Goal: Task Accomplishment & Management: Complete application form

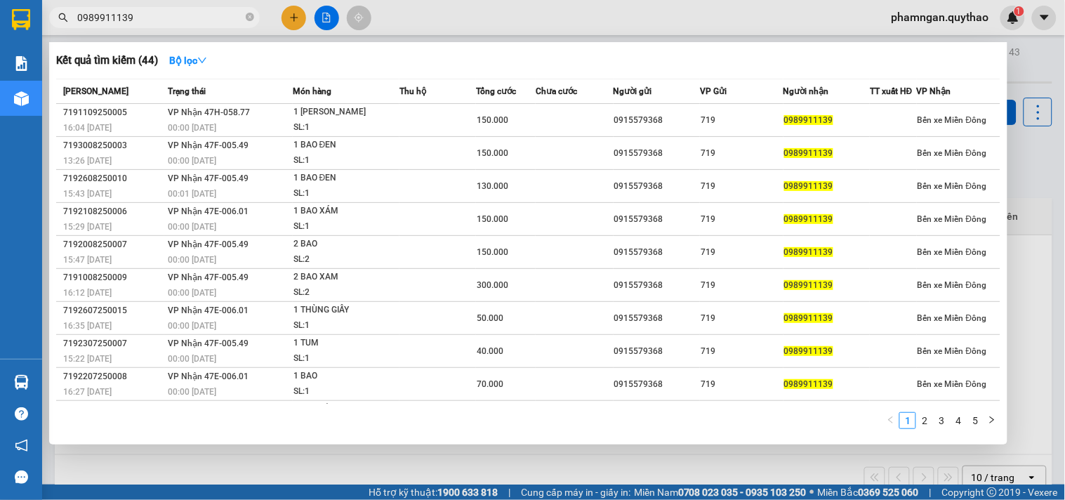
click at [291, 18] on div at bounding box center [532, 250] width 1065 height 500
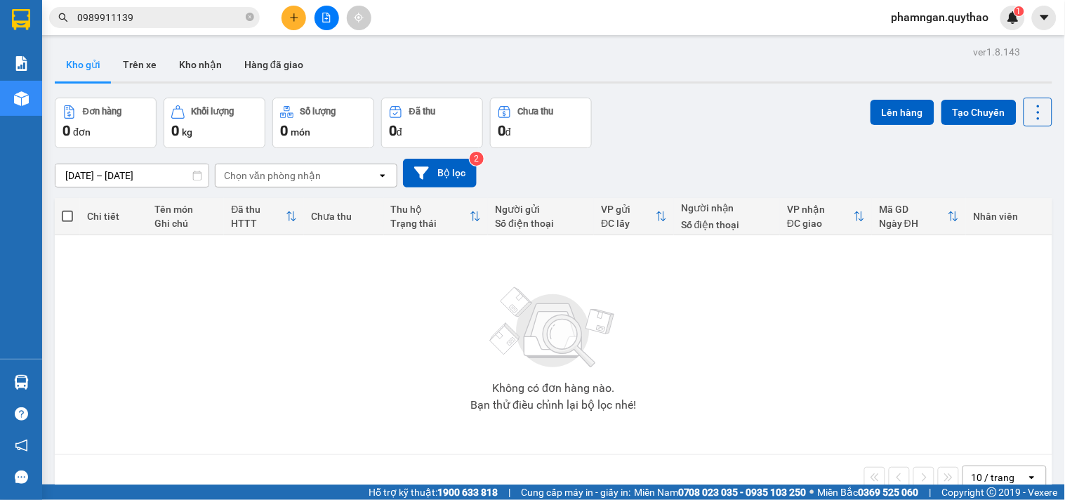
click at [288, 11] on button at bounding box center [293, 18] width 25 height 25
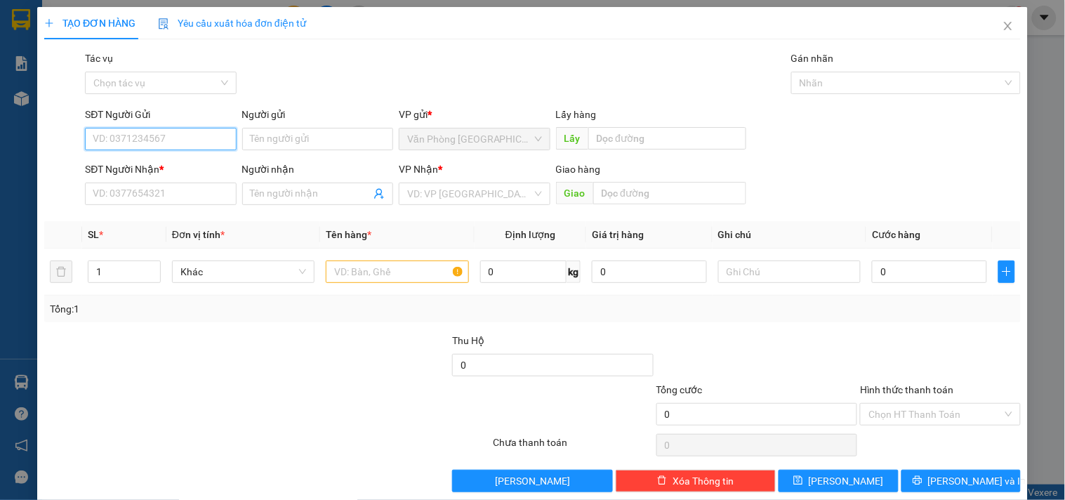
drag, startPoint x: 170, startPoint y: 150, endPoint x: 187, endPoint y: 138, distance: 21.2
click at [171, 150] on input "SĐT Người Gửi" at bounding box center [160, 139] width 151 height 22
type input "0987967371"
click at [154, 171] on div "0987967371" at bounding box center [159, 166] width 133 height 15
type input "0978354742"
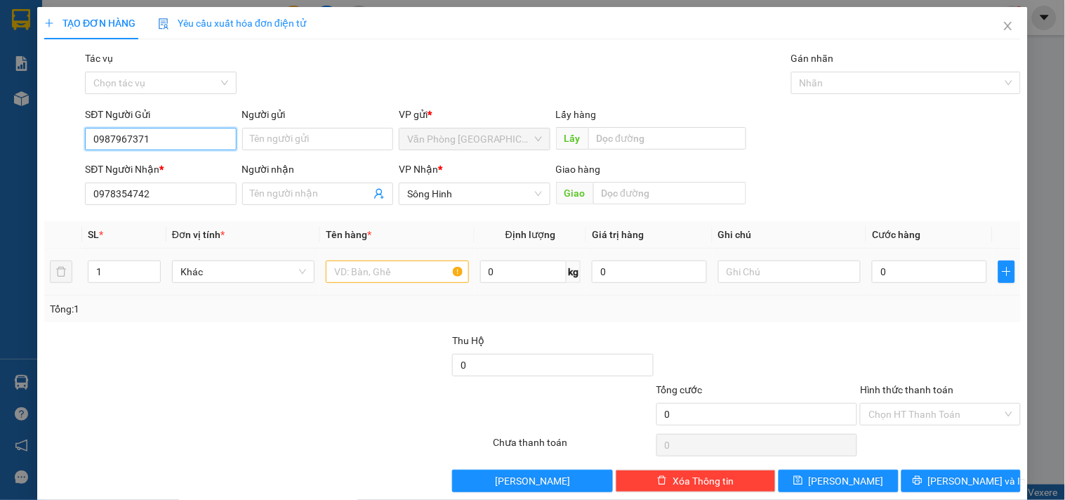
type input "0987967371"
click at [355, 272] on input "text" at bounding box center [397, 271] width 142 height 22
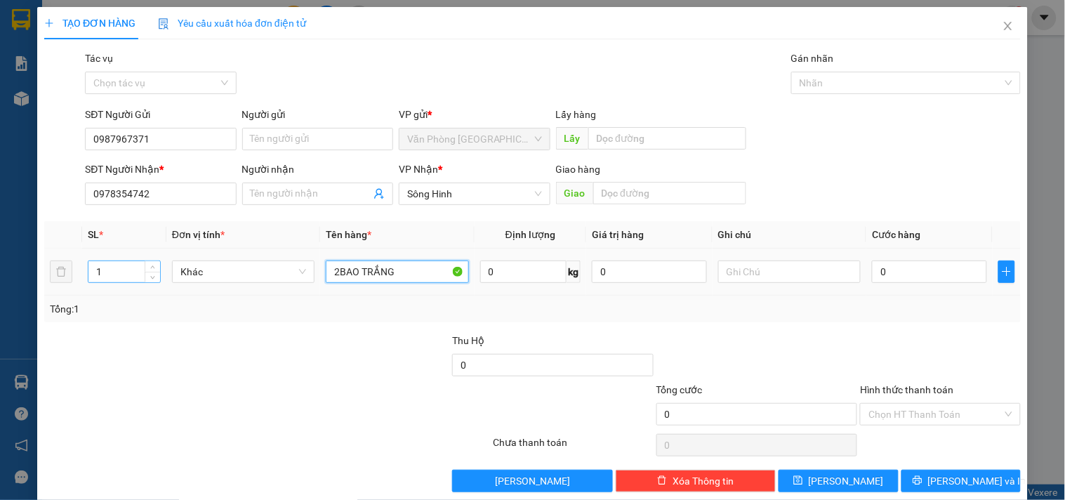
type input "2BAO TRẮNG"
click at [131, 272] on input "1" at bounding box center [124, 271] width 72 height 21
type input "2"
click at [903, 260] on input "0" at bounding box center [929, 271] width 115 height 22
type input "1"
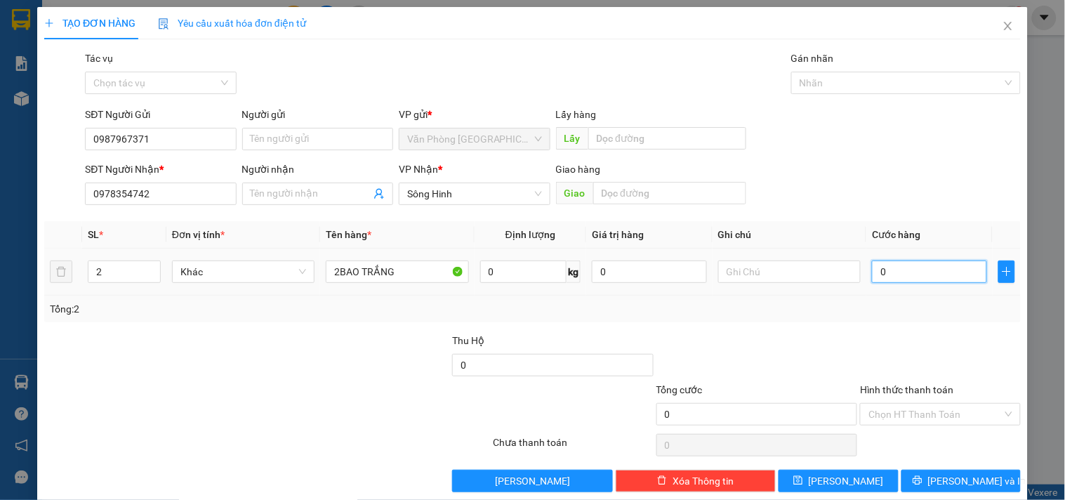
type input "1"
type input "10"
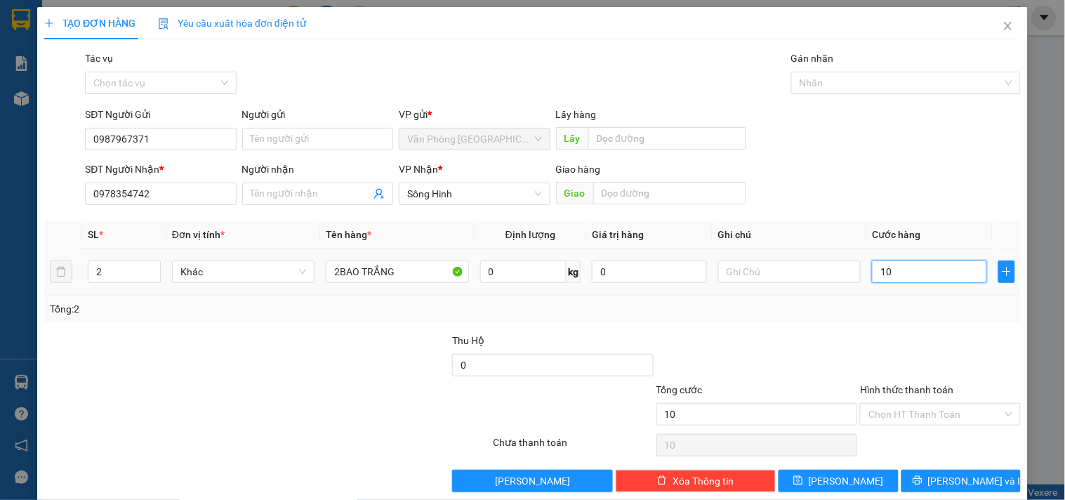
type input "100"
type input "1.000"
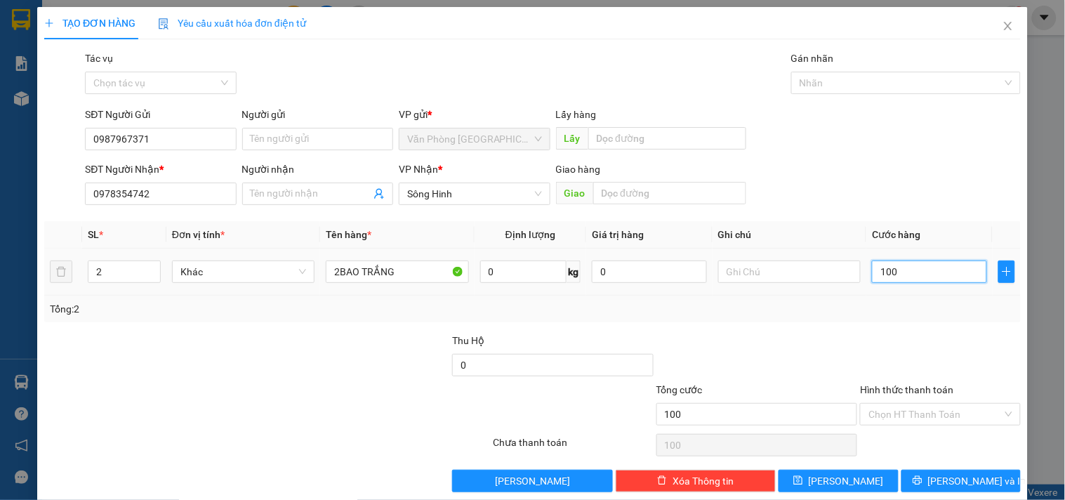
type input "1.000"
type input "10.000"
type input "100.000"
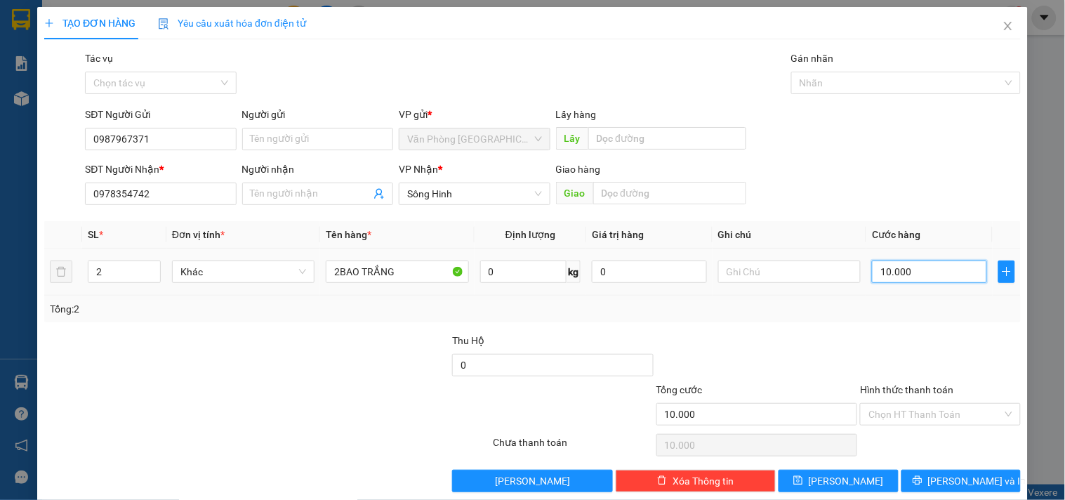
type input "100.000"
drag, startPoint x: 894, startPoint y: 418, endPoint x: 892, endPoint y: 401, distance: 17.0
click at [894, 416] on input "Hình thức thanh toán" at bounding box center [934, 414] width 133 height 21
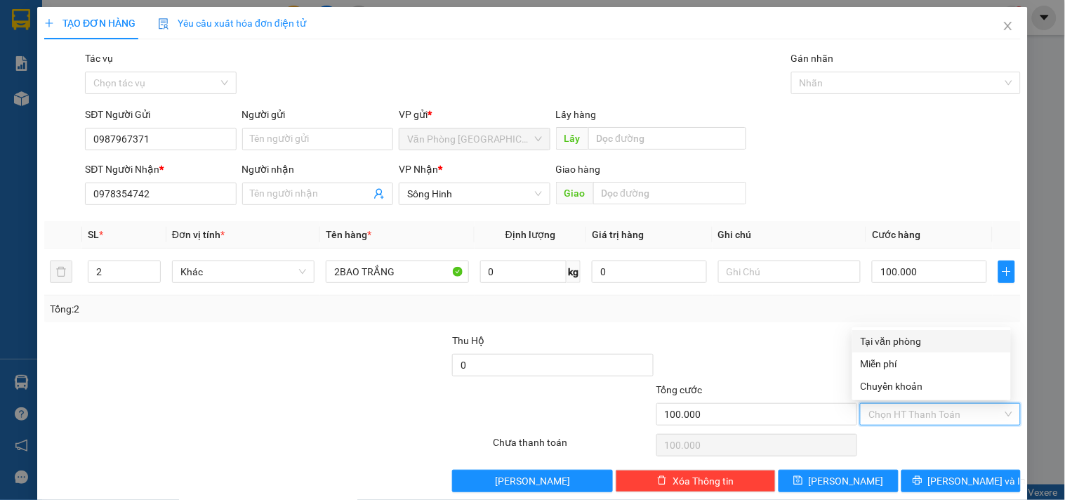
drag, startPoint x: 888, startPoint y: 335, endPoint x: 903, endPoint y: 378, distance: 45.5
click at [889, 334] on div "Tại văn phòng" at bounding box center [932, 340] width 142 height 15
type input "0"
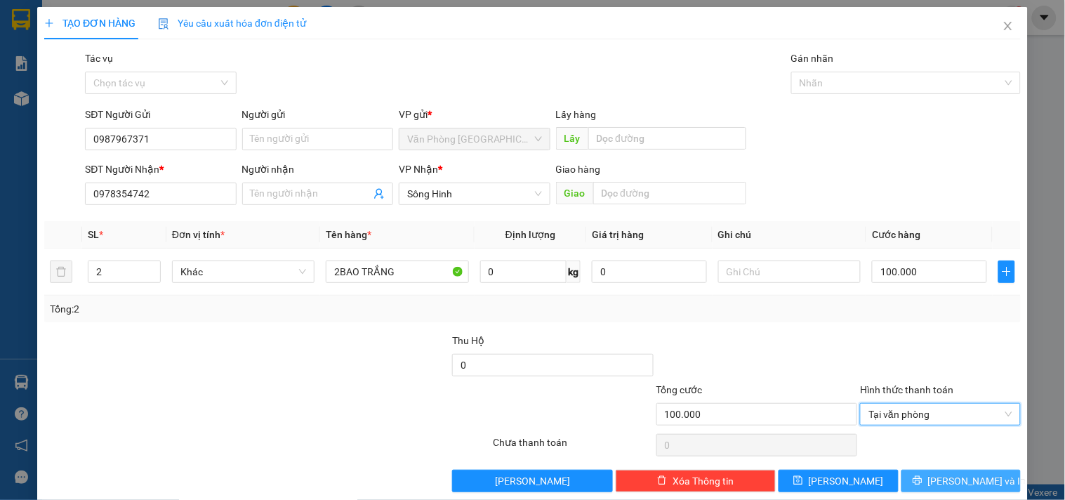
click at [922, 485] on icon "printer" at bounding box center [917, 480] width 10 height 10
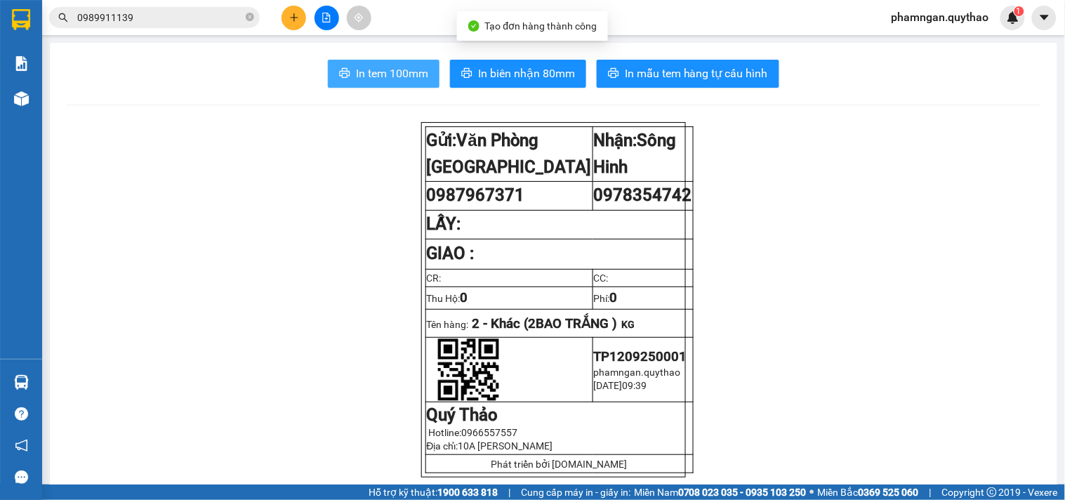
click at [403, 73] on span "In tem 100mm" at bounding box center [392, 74] width 72 height 18
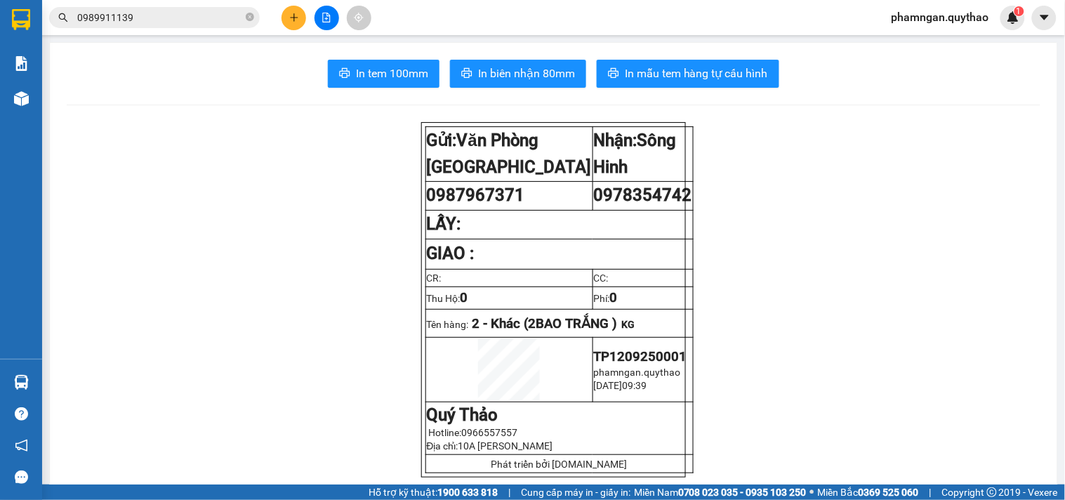
click at [282, 17] on button at bounding box center [293, 18] width 25 height 25
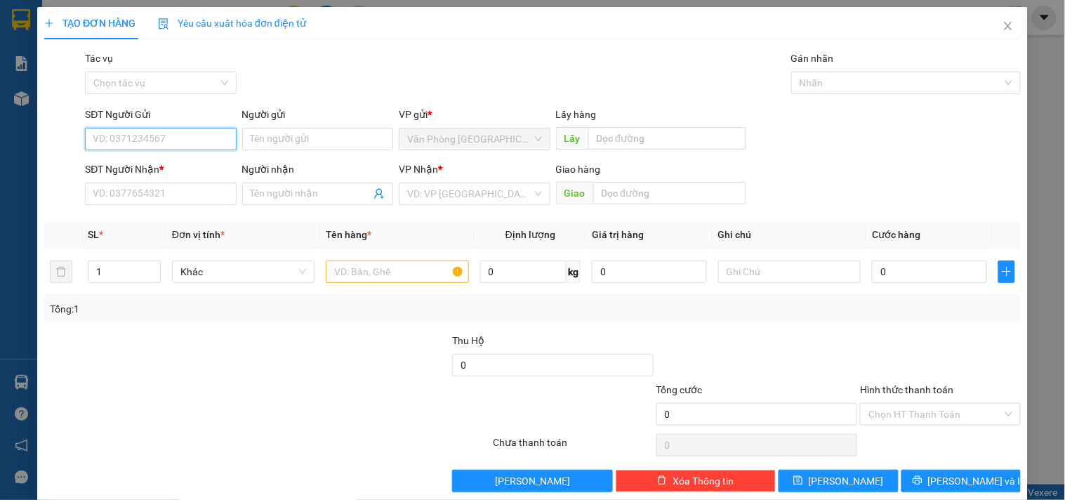
click at [163, 136] on input "SĐT Người Gửi" at bounding box center [160, 139] width 151 height 22
type input "0847113221"
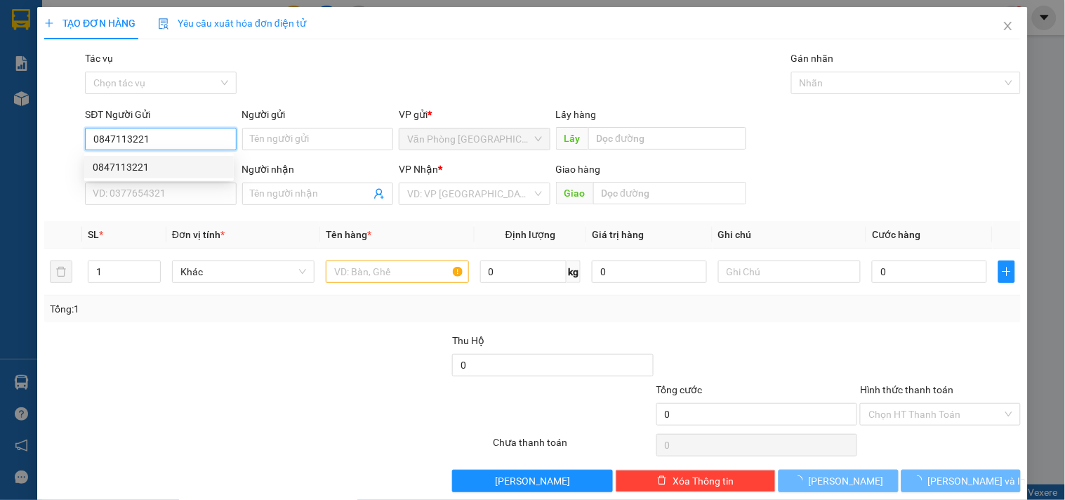
click at [159, 162] on div "0847113221" at bounding box center [159, 166] width 133 height 15
type input "0902039913"
type input "KM 25"
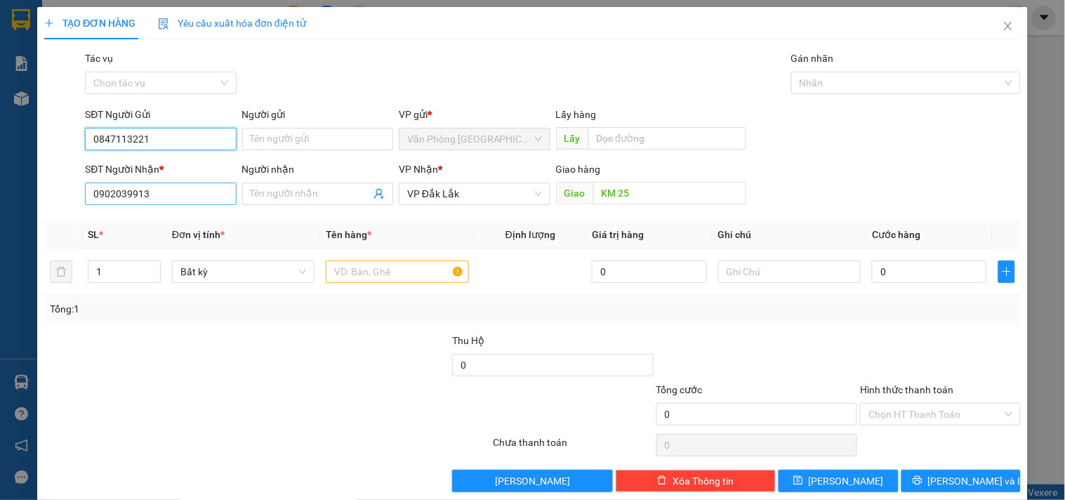
type input "0847113221"
drag, startPoint x: 165, startPoint y: 187, endPoint x: 86, endPoint y: 187, distance: 78.6
click at [86, 187] on input "0902039913" at bounding box center [160, 193] width 151 height 22
type input "0968996144"
drag, startPoint x: 120, startPoint y: 221, endPoint x: 117, endPoint y: 206, distance: 15.8
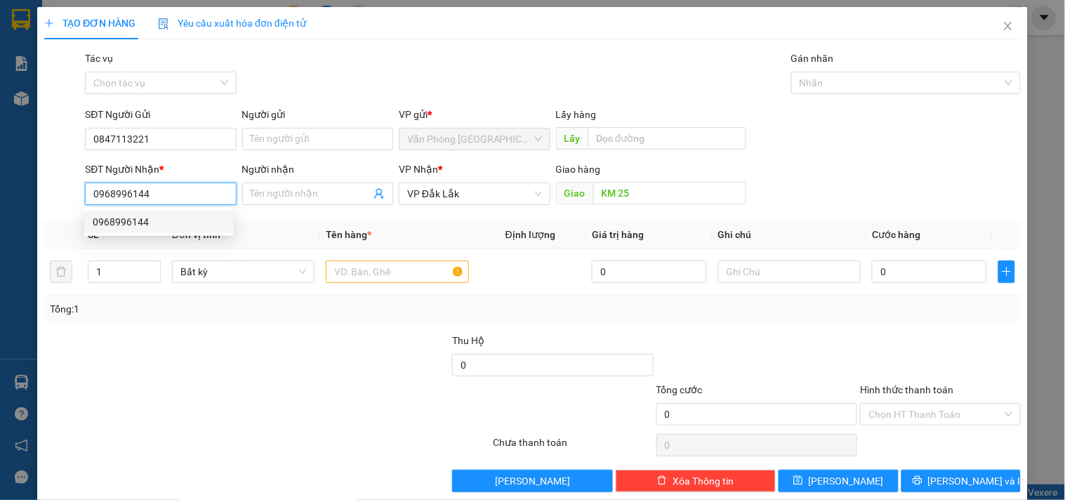
click at [119, 220] on div "0968996144" at bounding box center [159, 221] width 133 height 15
type input "0968996144"
click at [368, 277] on input "text" at bounding box center [397, 271] width 142 height 22
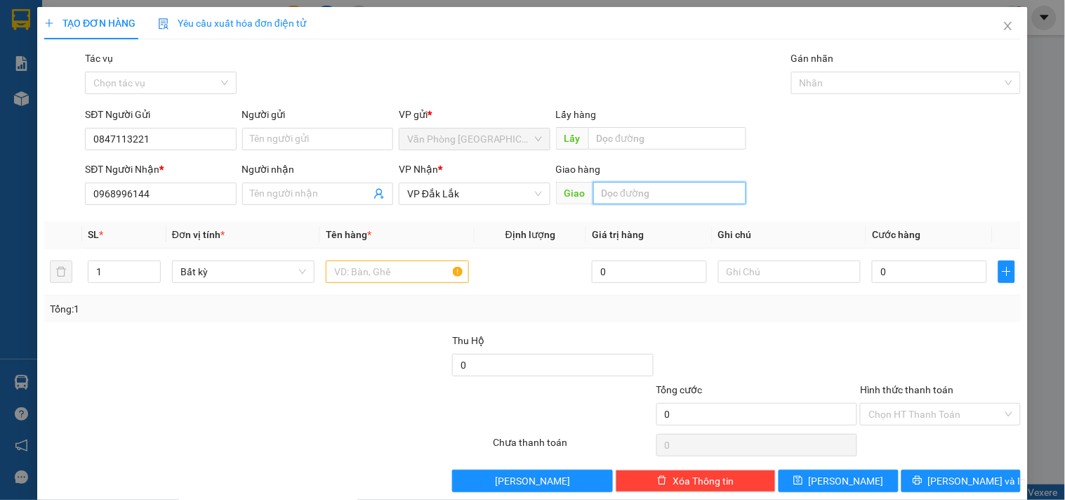
click at [669, 190] on input "text" at bounding box center [669, 193] width 153 height 22
type input "KM 17"
click at [106, 276] on input "1" at bounding box center [124, 271] width 72 height 21
type input "10"
click at [358, 274] on input "text" at bounding box center [397, 271] width 142 height 22
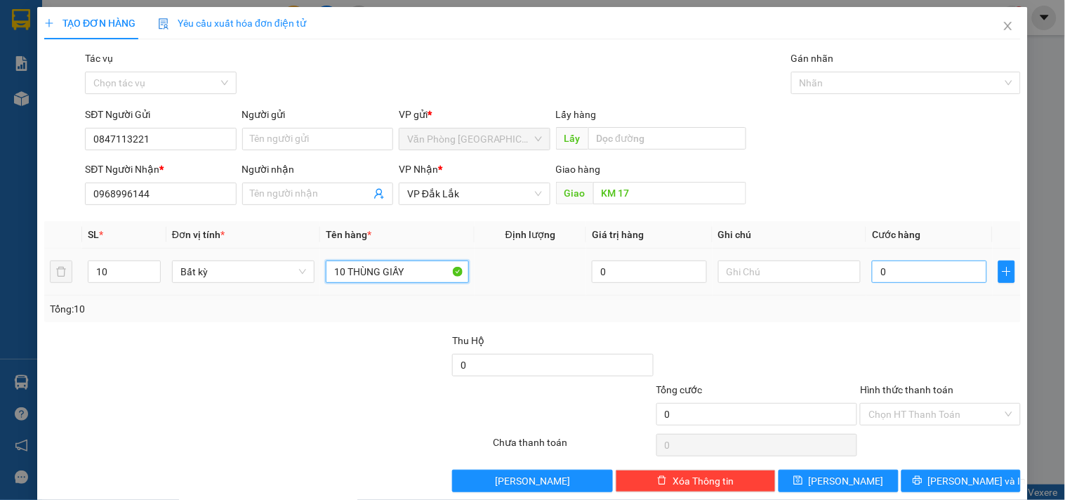
type input "10 THÙNG GIẤY"
click at [900, 279] on input "0" at bounding box center [929, 271] width 115 height 22
type input "5"
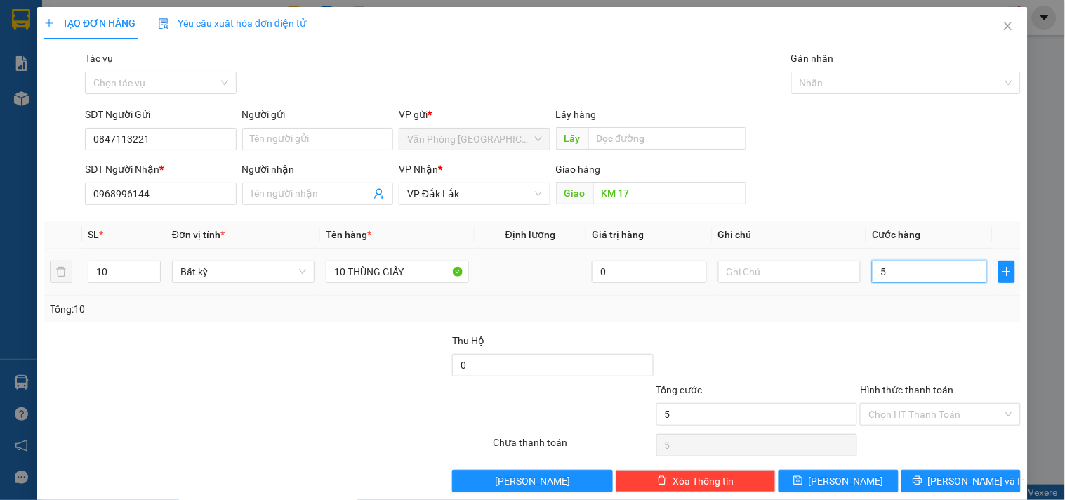
type input "50"
type input "500"
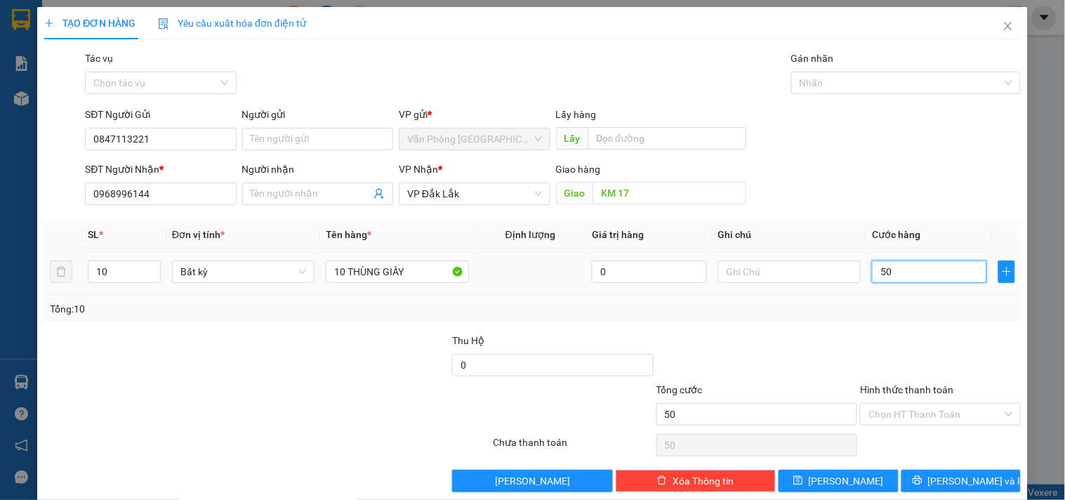
type input "500"
type input "5.000"
type input "50.000"
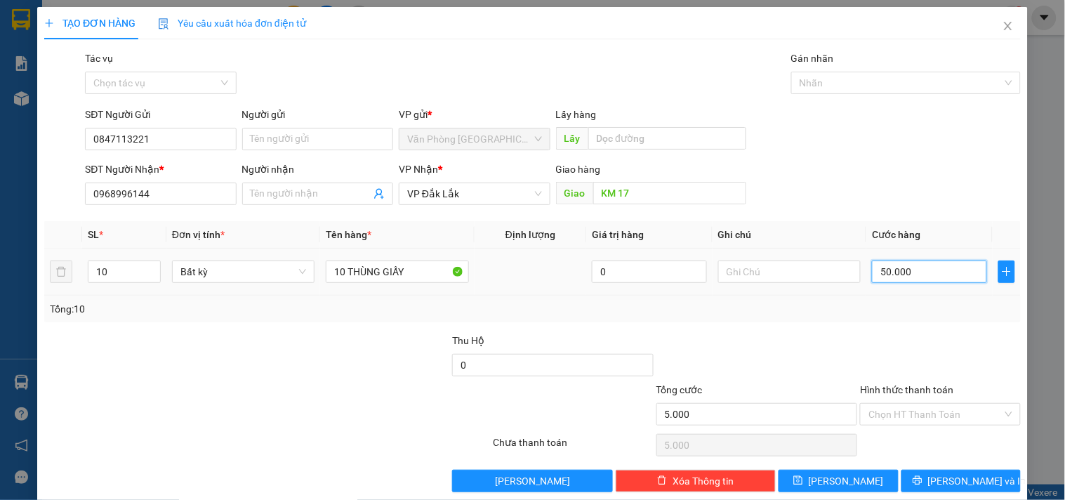
type input "50.000"
type input "500.000"
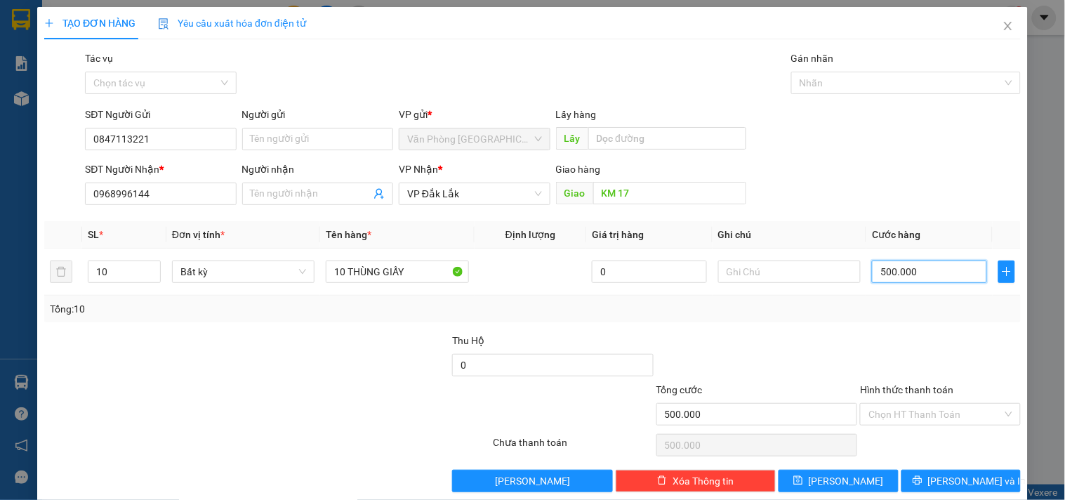
type input "500.000"
drag, startPoint x: 929, startPoint y: 399, endPoint x: 929, endPoint y: 410, distance: 11.3
click at [930, 402] on div "Hình thức thanh toán Chọn HT Thanh Toán" at bounding box center [940, 406] width 160 height 49
click at [930, 412] on input "Hình thức thanh toán" at bounding box center [934, 414] width 133 height 21
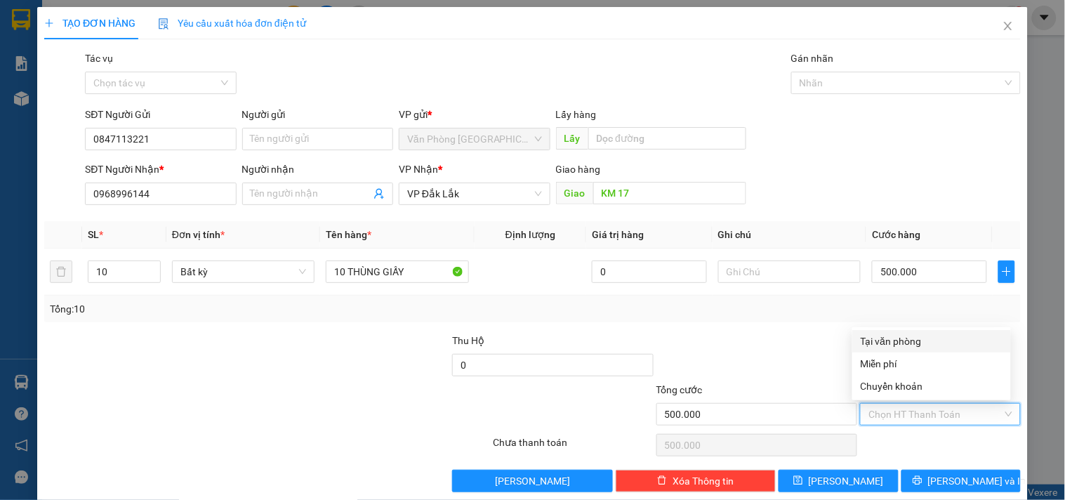
click at [886, 338] on div "Tại văn phòng" at bounding box center [932, 340] width 142 height 15
type input "0"
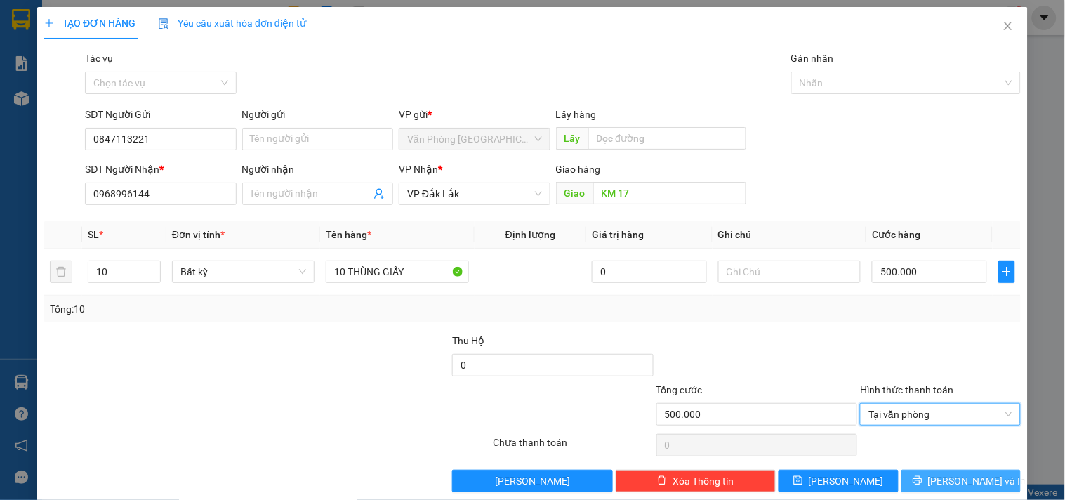
click at [916, 489] on button "[PERSON_NAME] và In" at bounding box center [960, 481] width 119 height 22
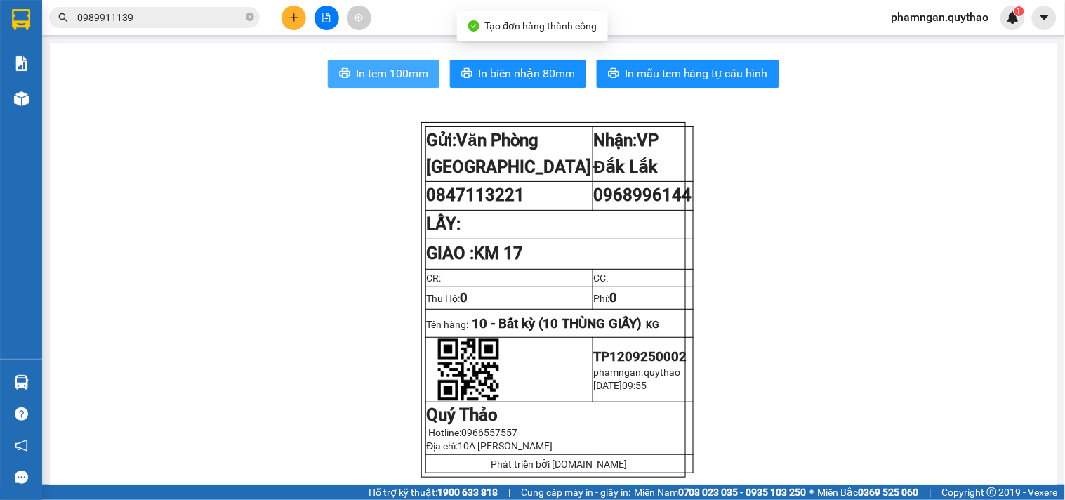
drag, startPoint x: 399, startPoint y: 80, endPoint x: 339, endPoint y: 96, distance: 61.8
click at [401, 80] on span "In tem 100mm" at bounding box center [392, 74] width 72 height 18
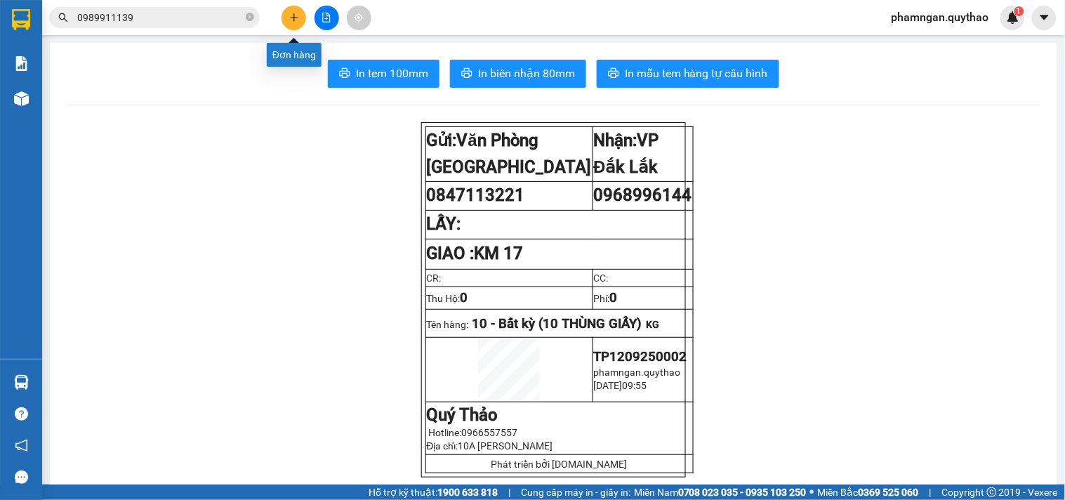
click at [299, 18] on button at bounding box center [293, 18] width 25 height 25
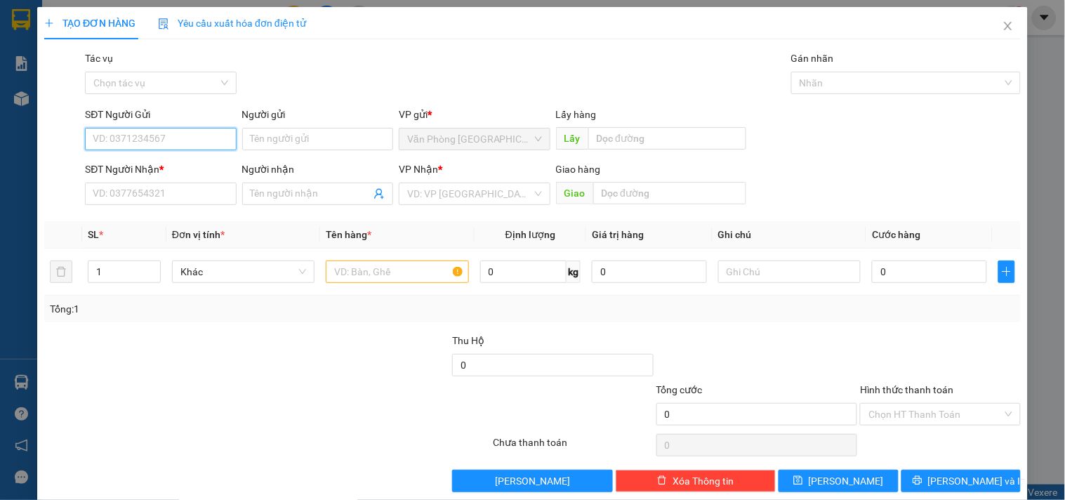
click at [185, 142] on input "SĐT Người Gửi" at bounding box center [160, 139] width 151 height 22
click at [156, 171] on div "0385780799" at bounding box center [159, 166] width 133 height 15
type input "0385780799"
type input "0943574411"
type input "0385780799"
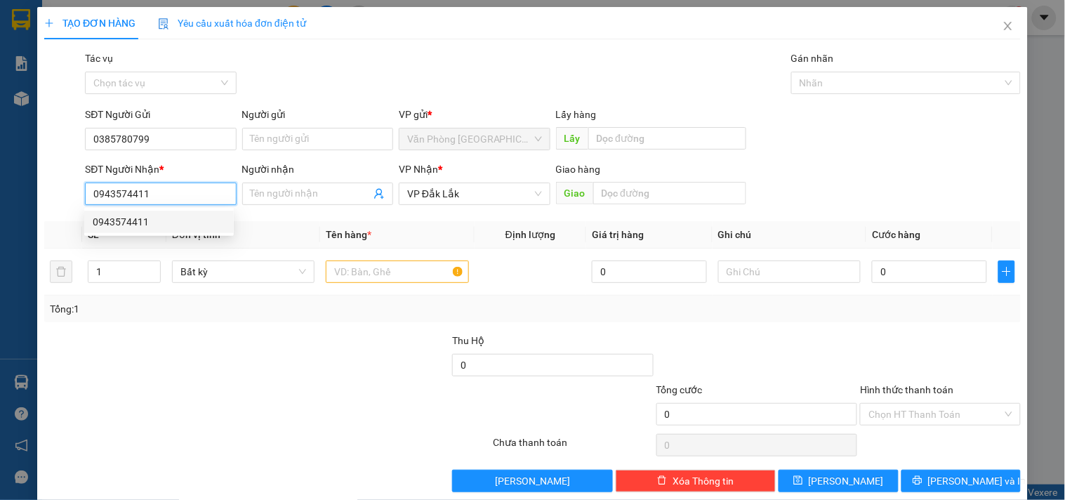
drag, startPoint x: 159, startPoint y: 190, endPoint x: 82, endPoint y: 204, distance: 78.5
click at [82, 204] on div "SĐT Người Nhận * 0943574411" at bounding box center [160, 185] width 157 height 49
click at [375, 276] on input "text" at bounding box center [397, 271] width 142 height 22
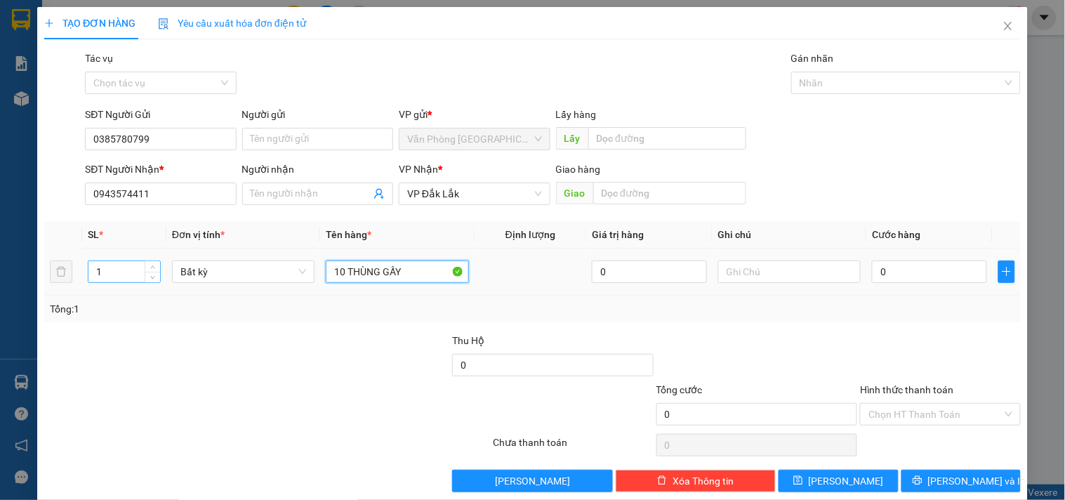
type input "10 THÙNG GẤY"
click at [108, 265] on input "1" at bounding box center [124, 271] width 72 height 21
type input "10"
click at [892, 281] on input "0" at bounding box center [929, 271] width 115 height 22
type input "5"
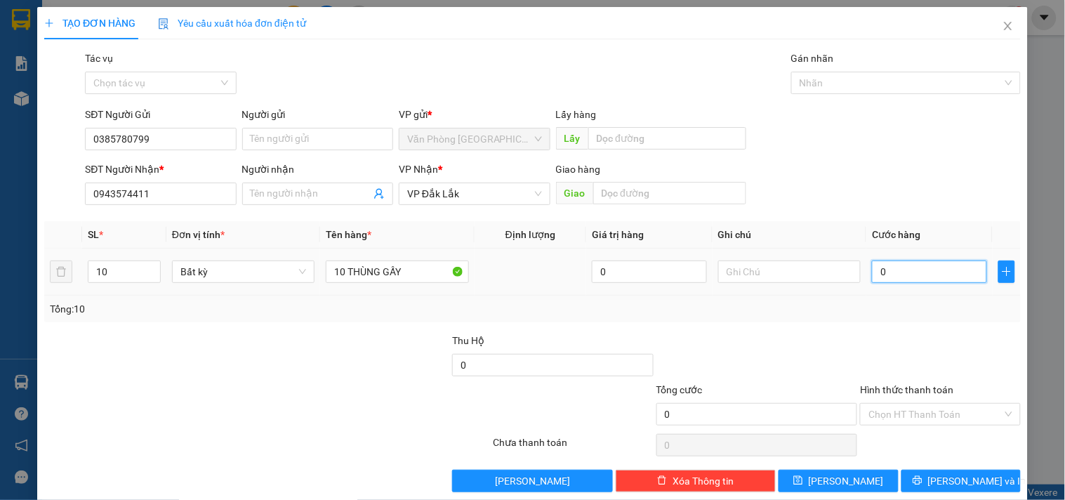
type input "5"
type input "50"
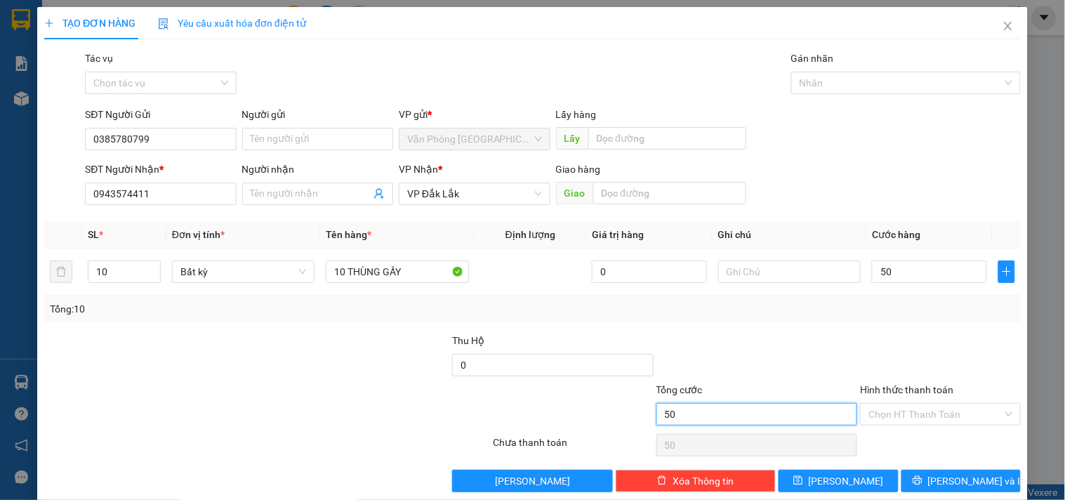
type input "50.000"
click at [700, 414] on input "50.000" at bounding box center [756, 414] width 201 height 22
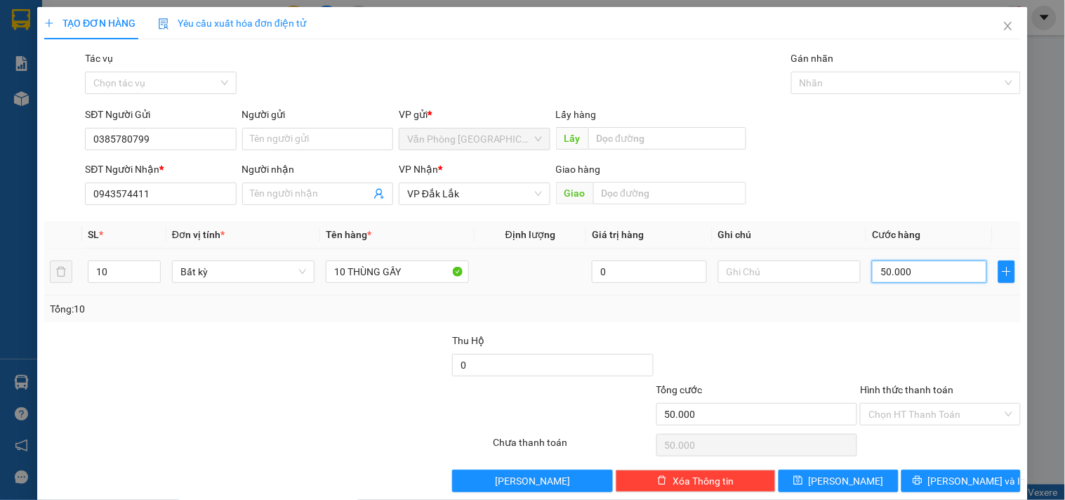
click at [909, 272] on input "50.000" at bounding box center [929, 271] width 115 height 22
type input "0"
type input "05"
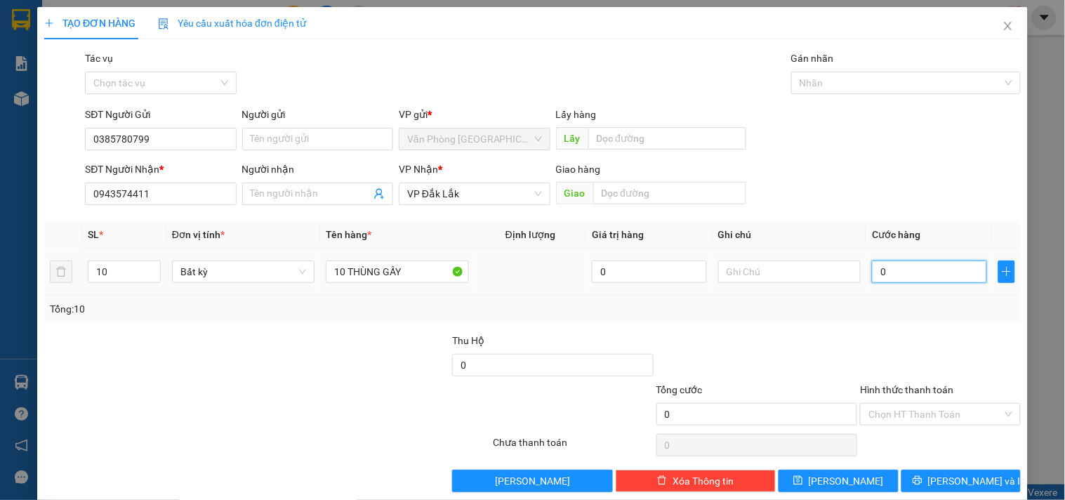
type input "5"
type input "050"
type input "50"
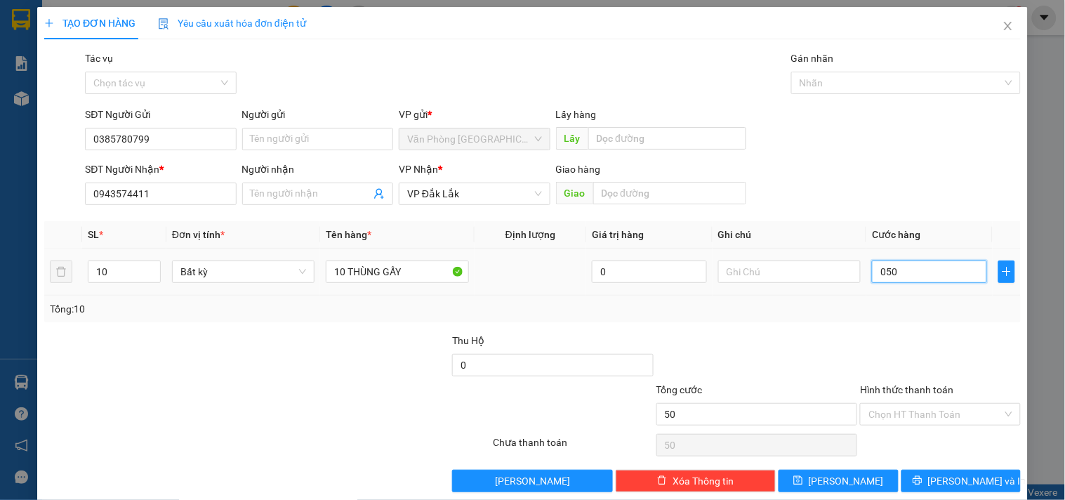
type input "0.500"
type input "500"
type input "05.000"
type input "5.000"
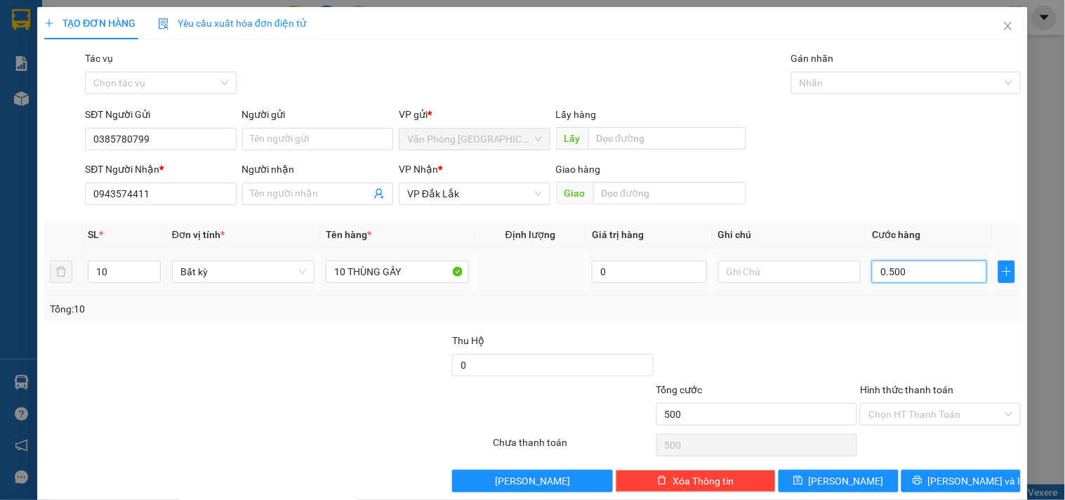
type input "5.000"
type input "050.000"
type input "50.000"
type input "0.500.000"
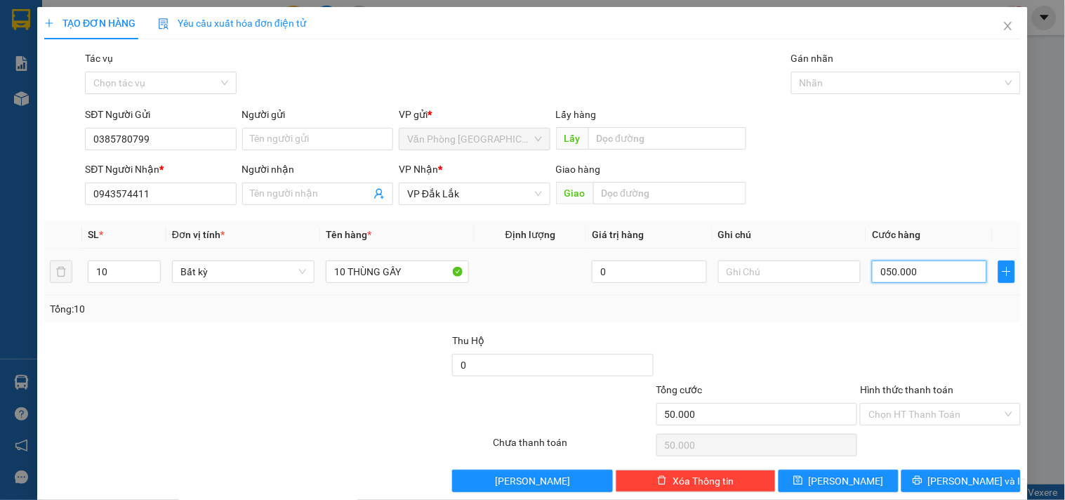
type input "500.000"
drag, startPoint x: 925, startPoint y: 402, endPoint x: 950, endPoint y: 408, distance: 25.9
click at [932, 411] on div "Chọn HT Thanh Toán" at bounding box center [940, 414] width 160 height 22
type input "500.000"
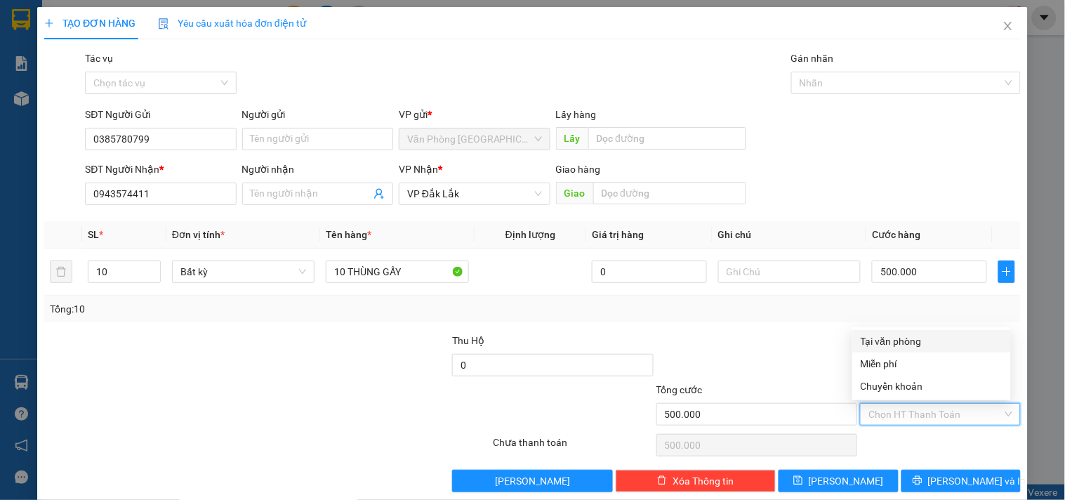
drag, startPoint x: 911, startPoint y: 336, endPoint x: 915, endPoint y: 350, distance: 14.7
click at [908, 331] on div "Tại văn phòng" at bounding box center [931, 341] width 159 height 22
type input "0"
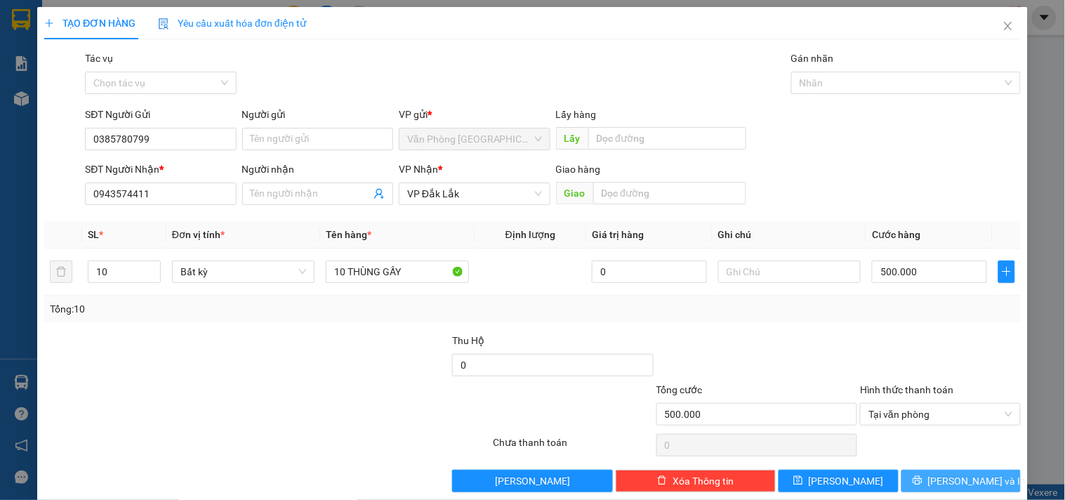
click at [952, 476] on span "[PERSON_NAME] và In" at bounding box center [977, 480] width 98 height 15
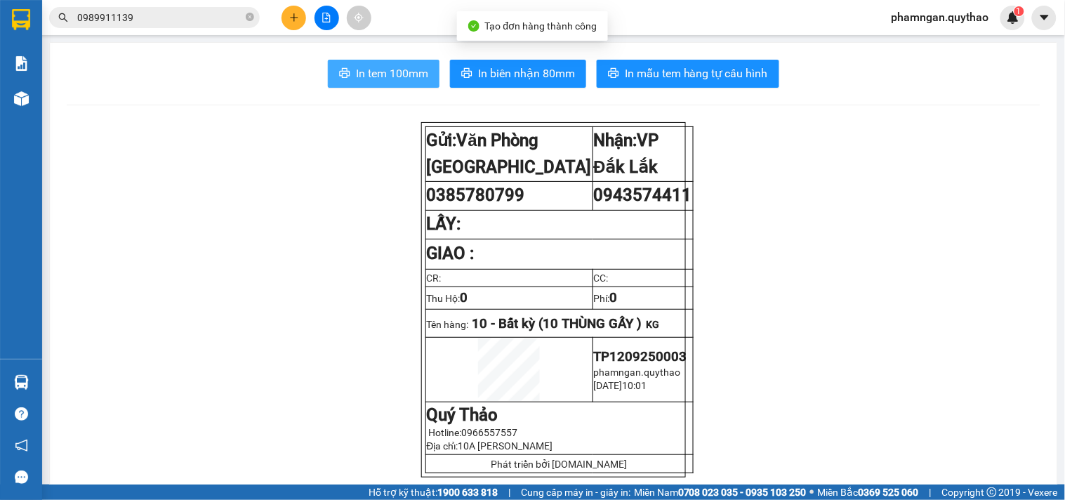
click at [370, 84] on button "In tem 100mm" at bounding box center [384, 74] width 112 height 28
click at [388, 81] on span "In tem 100mm" at bounding box center [392, 74] width 72 height 18
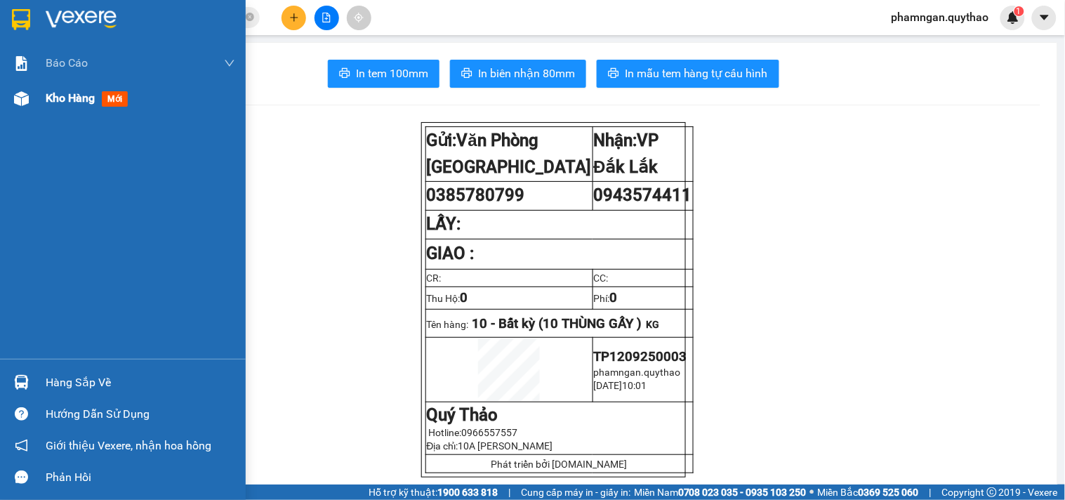
click at [27, 105] on img at bounding box center [21, 98] width 15 height 15
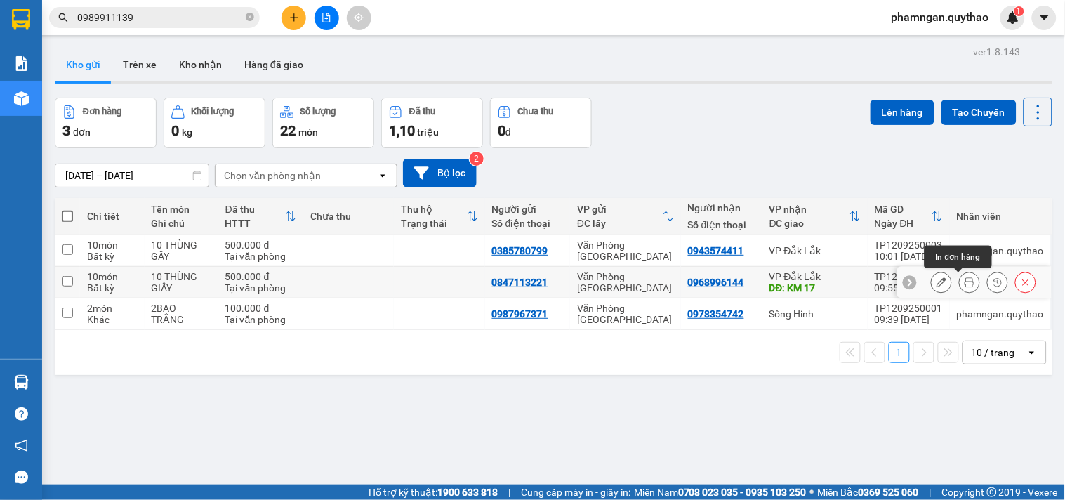
click at [964, 282] on icon at bounding box center [969, 282] width 10 height 10
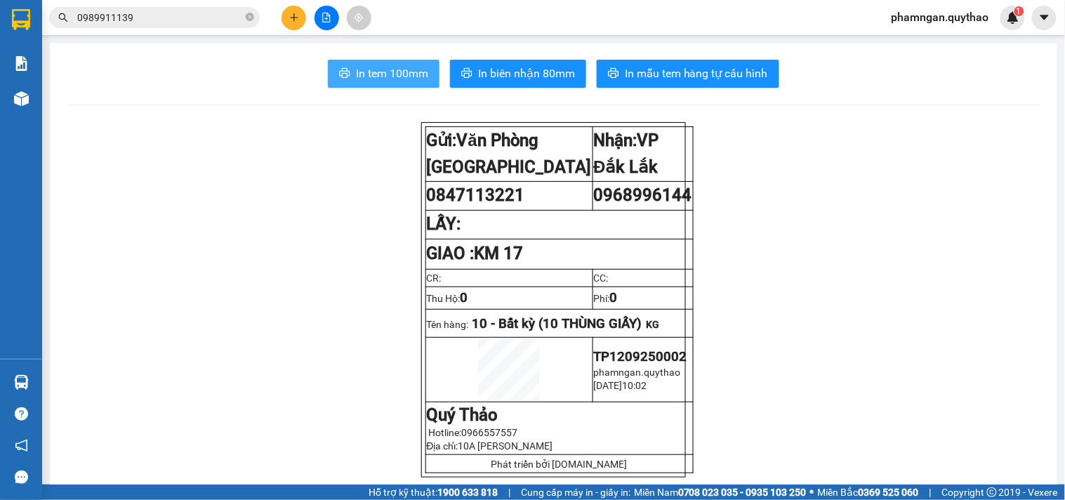
click at [380, 74] on span "In tem 100mm" at bounding box center [392, 74] width 72 height 18
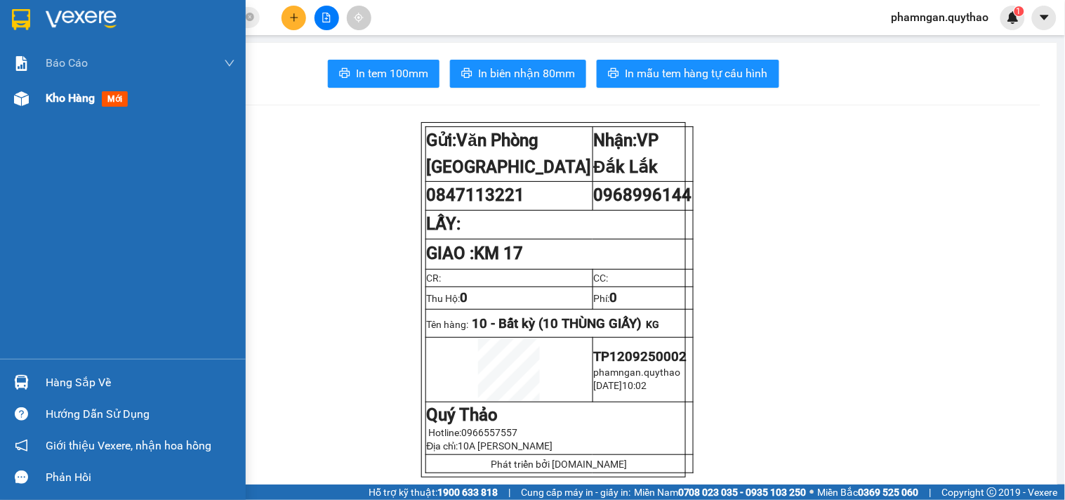
click at [41, 96] on div "Kho hàng mới" at bounding box center [123, 98] width 246 height 35
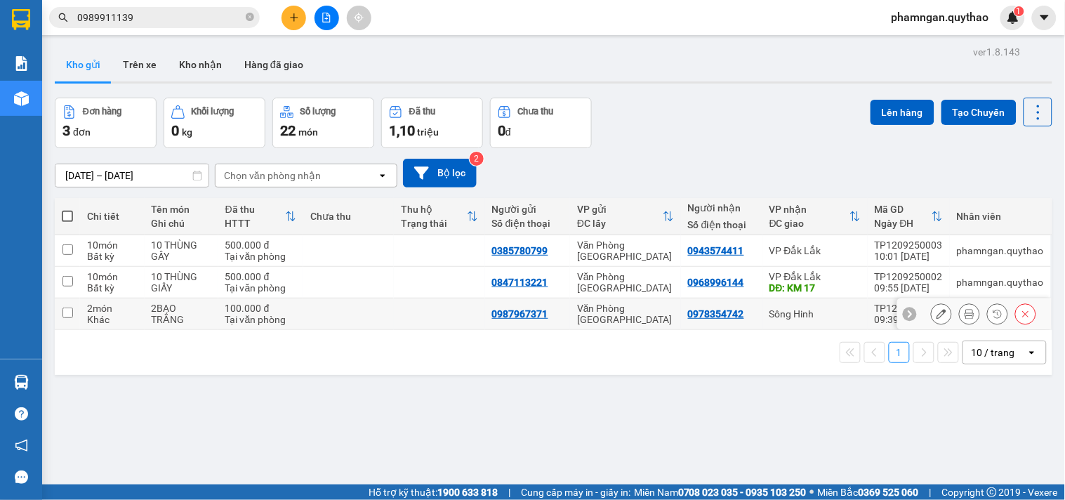
click at [936, 313] on icon at bounding box center [941, 314] width 10 height 10
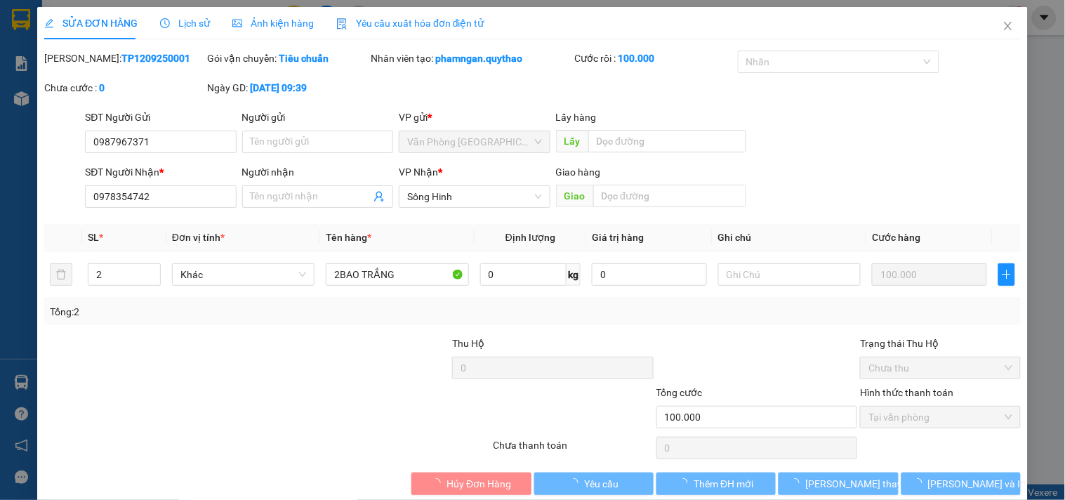
type input "0987967371"
type input "0978354742"
type input "100.000"
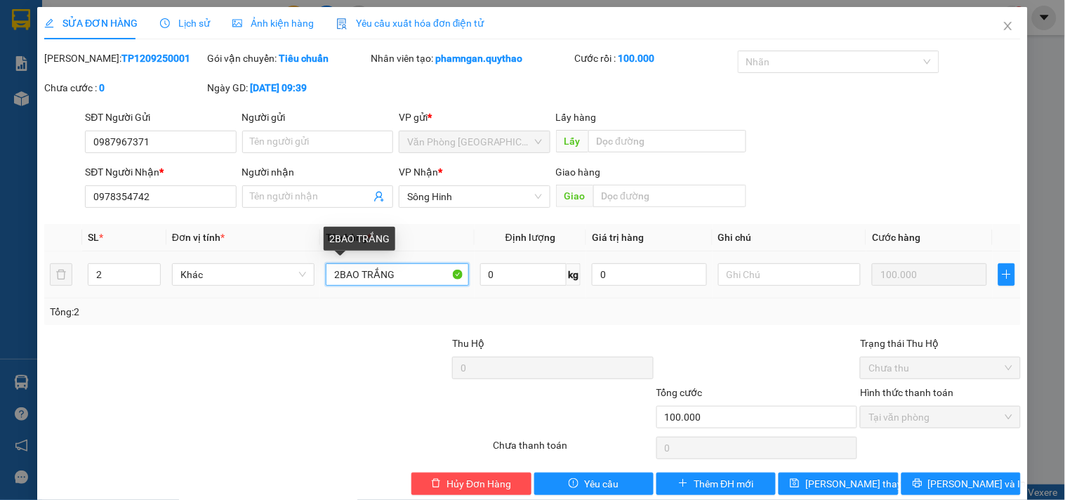
drag, startPoint x: 430, startPoint y: 274, endPoint x: 216, endPoint y: 260, distance: 214.5
click at [216, 260] on tr "2 Khác 2BAO TRẮNG 0 kg 0 100.000" at bounding box center [532, 274] width 976 height 47
type input "1 BAO XANH+1"
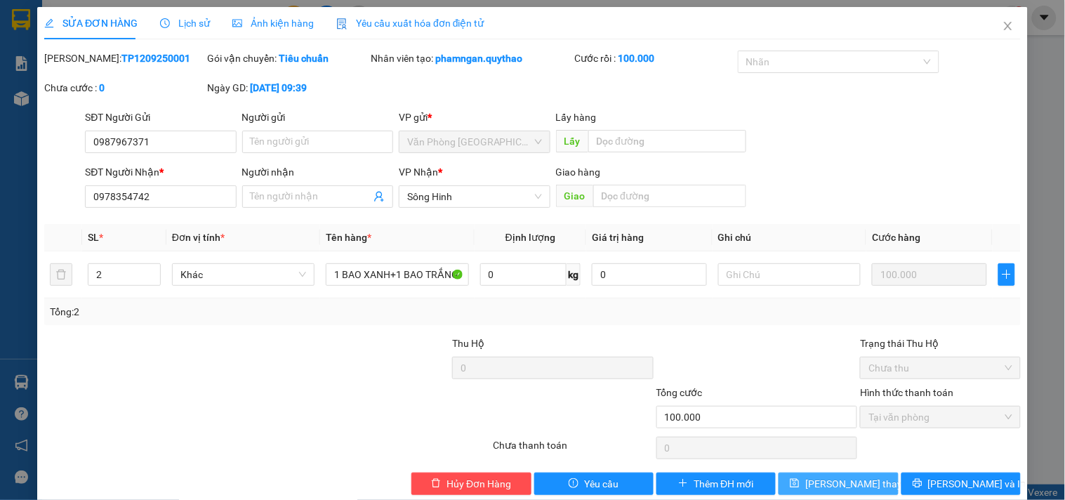
click at [811, 479] on span "[PERSON_NAME] thay đổi" at bounding box center [861, 483] width 112 height 15
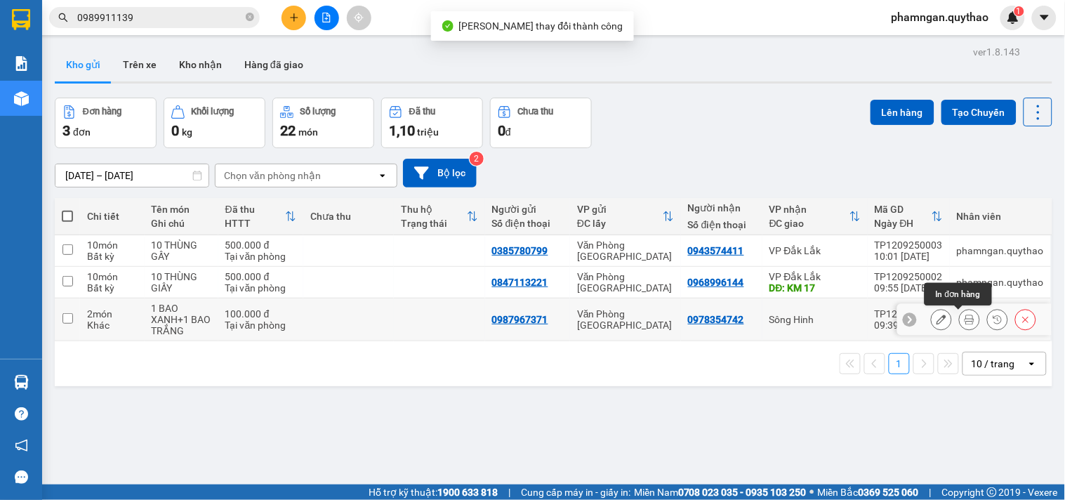
click at [964, 323] on icon at bounding box center [969, 319] width 10 height 10
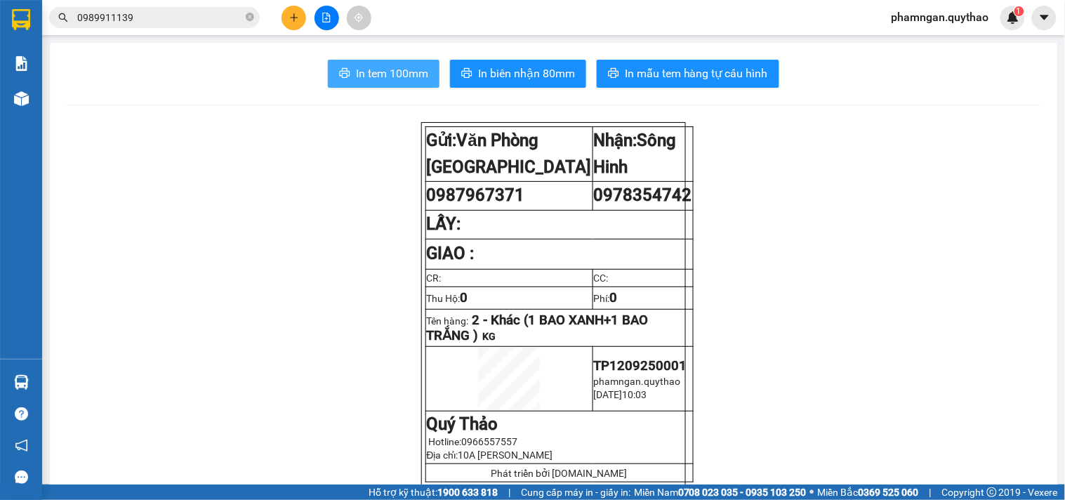
click at [374, 63] on button "In tem 100mm" at bounding box center [384, 74] width 112 height 28
click at [302, 17] on button at bounding box center [293, 18] width 25 height 25
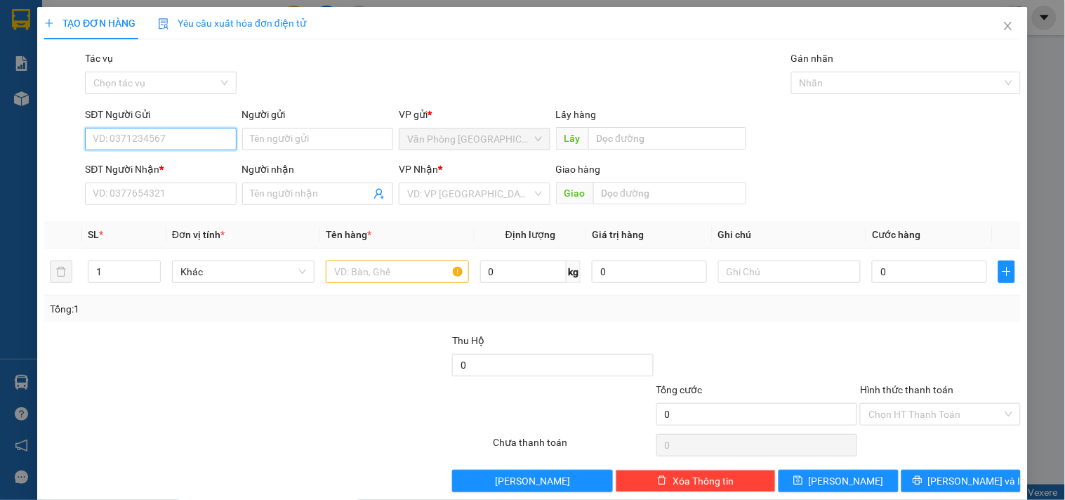
click at [187, 143] on input "SĐT Người Gửi" at bounding box center [160, 139] width 151 height 22
type input "0989705652"
click at [145, 159] on div "0989705652" at bounding box center [159, 166] width 133 height 15
type input "0913585517"
type input "KM51"
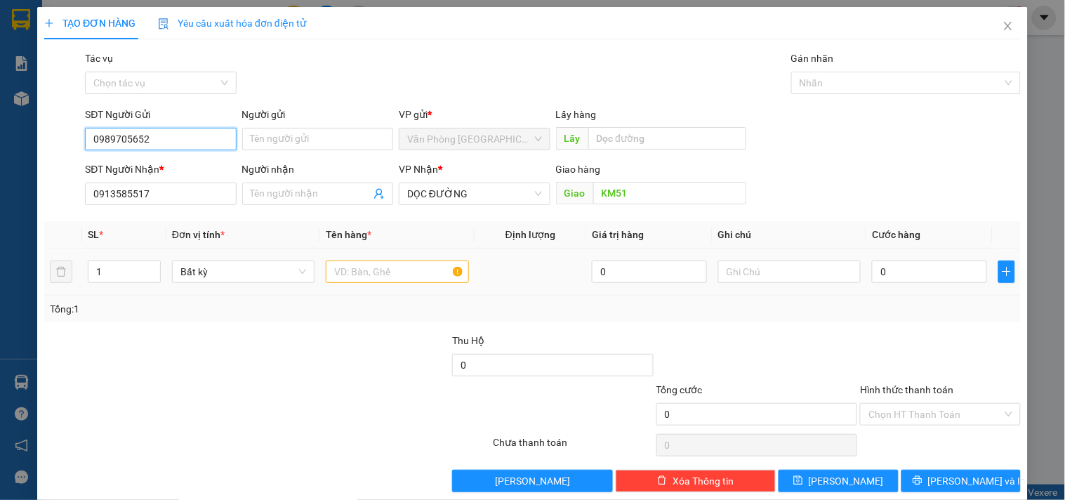
type input "0989705652"
click at [397, 272] on input "text" at bounding box center [397, 271] width 142 height 22
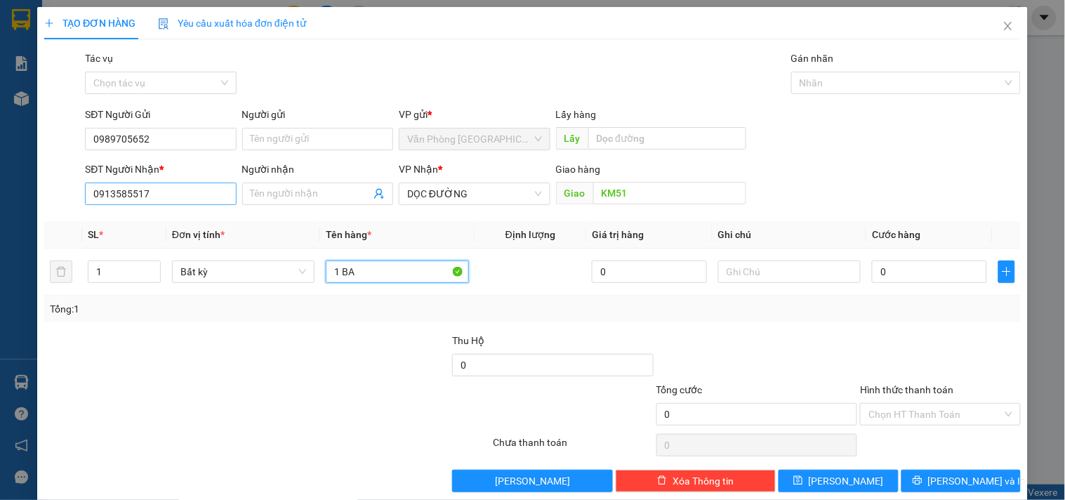
type input "1 BA"
drag, startPoint x: 148, startPoint y: 194, endPoint x: 54, endPoint y: 198, distance: 94.1
click at [54, 198] on div "SĐT Người Nhận * 0913585517 Người nhận Tên người nhận VP Nhận * DỌC ĐƯỜNG Giao …" at bounding box center [532, 185] width 979 height 49
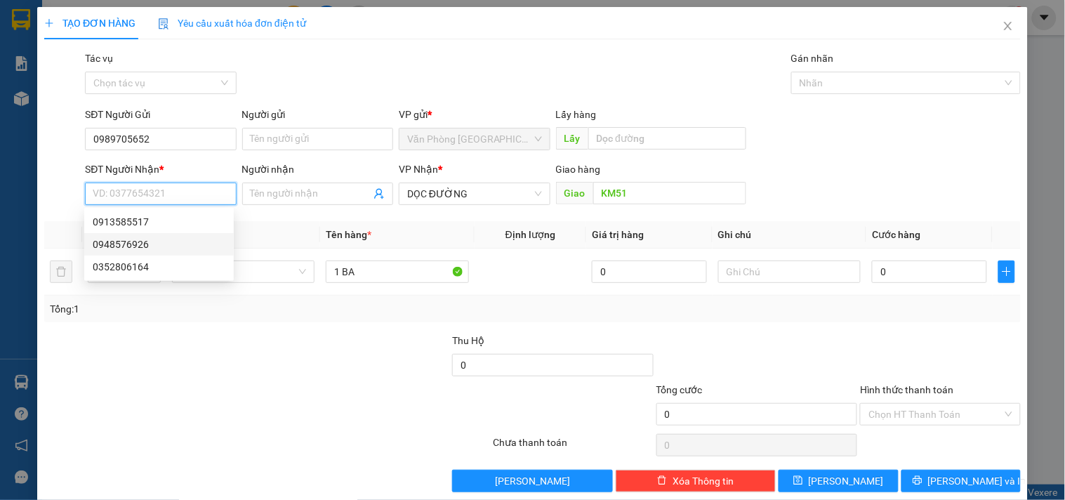
click at [144, 243] on div "0948576926" at bounding box center [159, 244] width 133 height 15
type input "0948576926"
type input "KM 16"
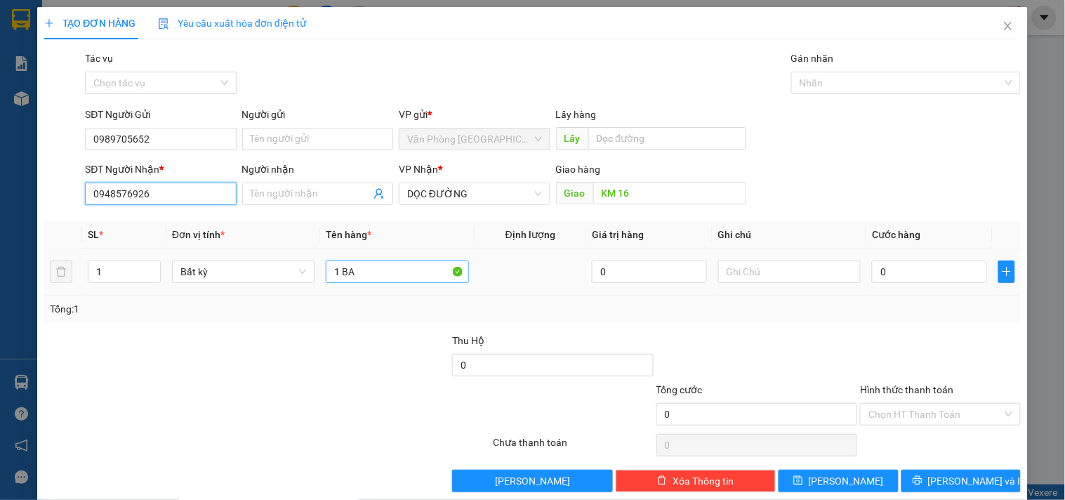
type input "0948576926"
click at [379, 277] on input "1 BA" at bounding box center [397, 271] width 142 height 22
type input "1 BAO TRẮNG+ 1 BỊCH"
click at [119, 274] on input "1" at bounding box center [124, 271] width 72 height 21
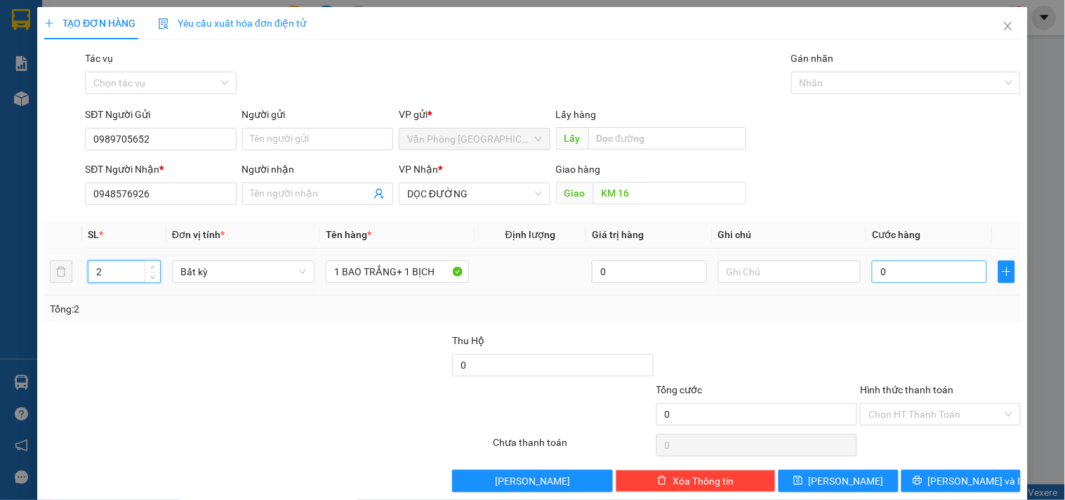
type input "2"
click at [891, 281] on input "0" at bounding box center [929, 271] width 115 height 22
type input "8"
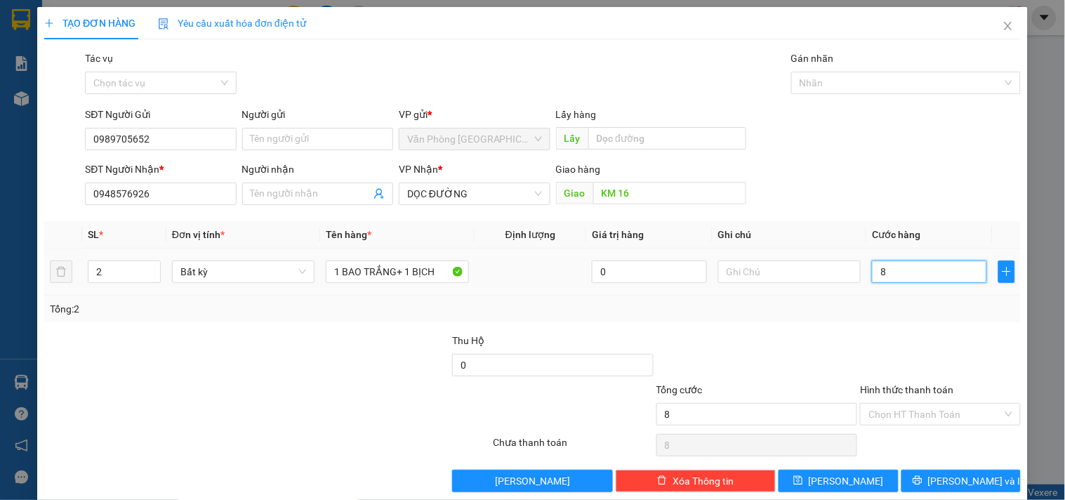
type input "80"
type input "800"
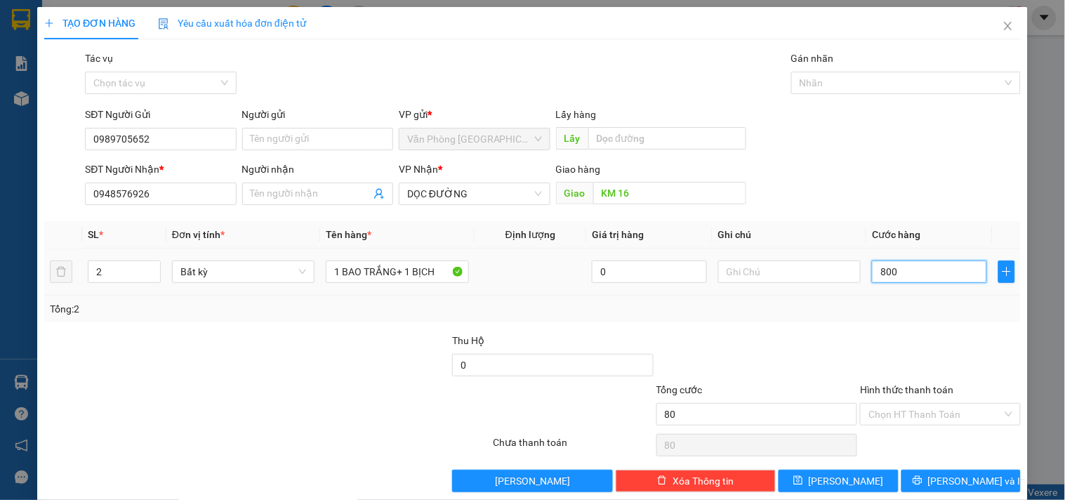
type input "800"
type input "8.000"
type input "80.000"
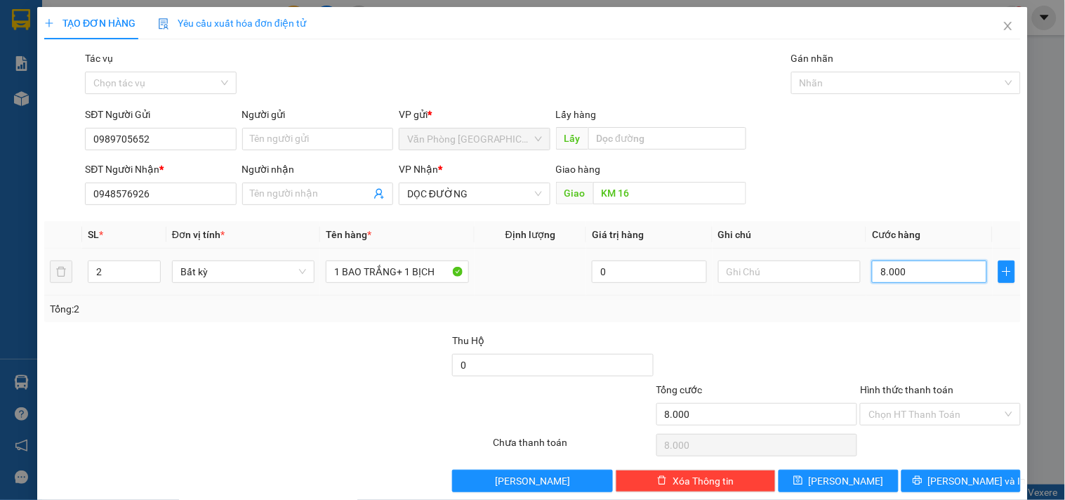
type input "80.000"
click at [914, 413] on input "Hình thức thanh toán" at bounding box center [934, 414] width 133 height 21
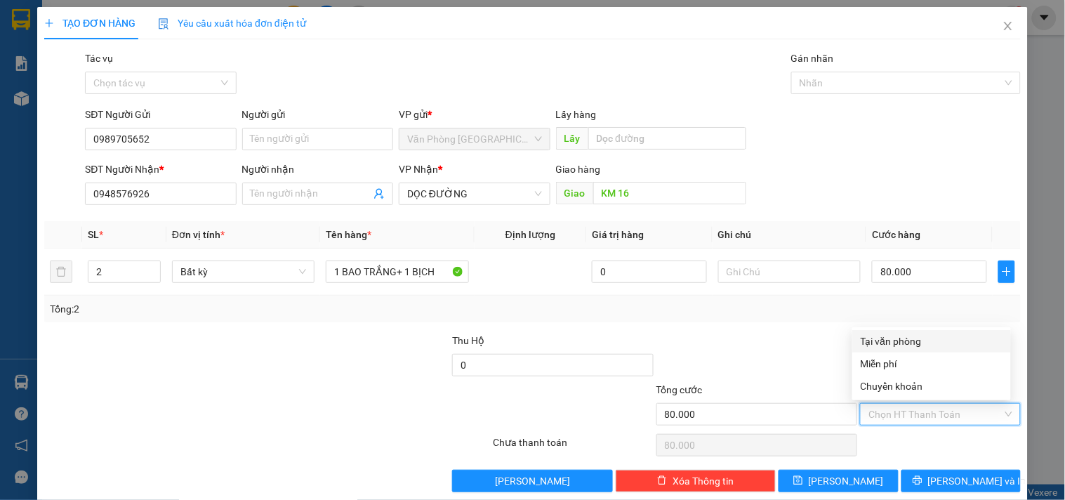
click at [897, 343] on div "Tại văn phòng" at bounding box center [932, 340] width 142 height 15
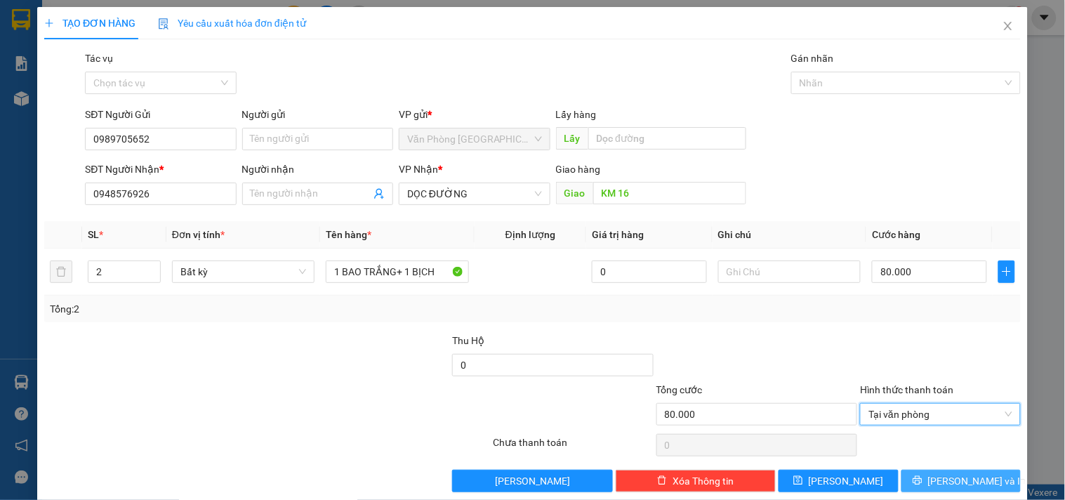
click at [922, 482] on icon "printer" at bounding box center [917, 480] width 10 height 10
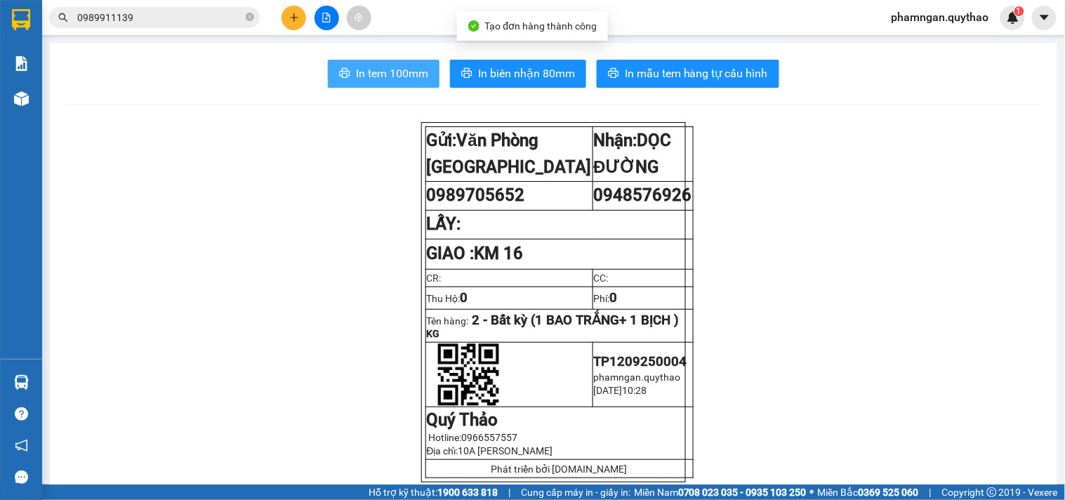
drag, startPoint x: 397, startPoint y: 79, endPoint x: 383, endPoint y: 79, distance: 14.1
click at [393, 79] on span "In tem 100mm" at bounding box center [392, 74] width 72 height 18
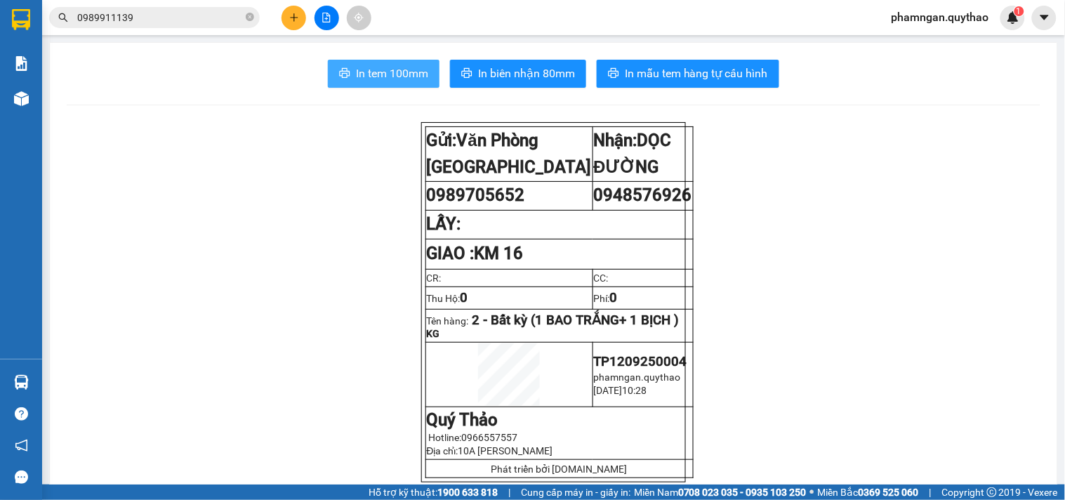
click at [382, 79] on span "In tem 100mm" at bounding box center [392, 74] width 72 height 18
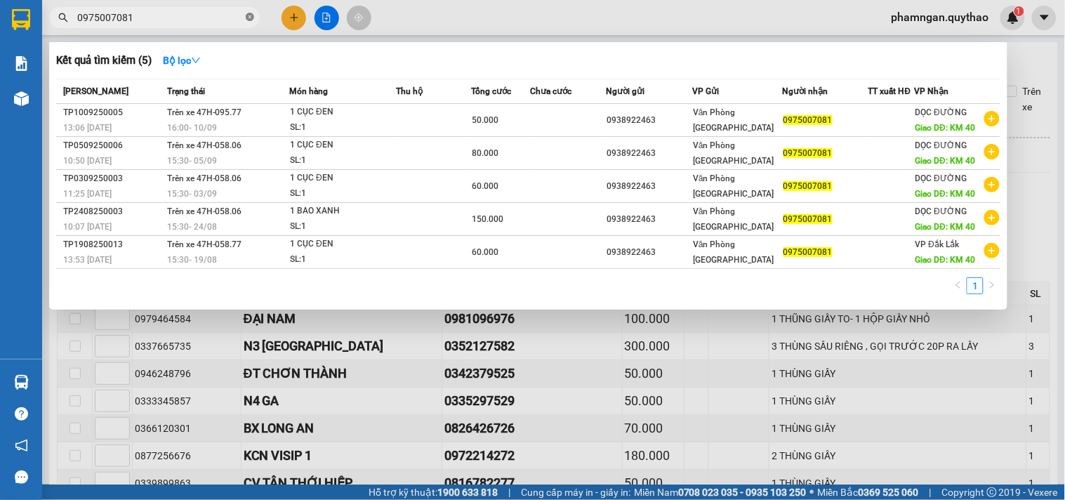
scroll to position [2495, 0]
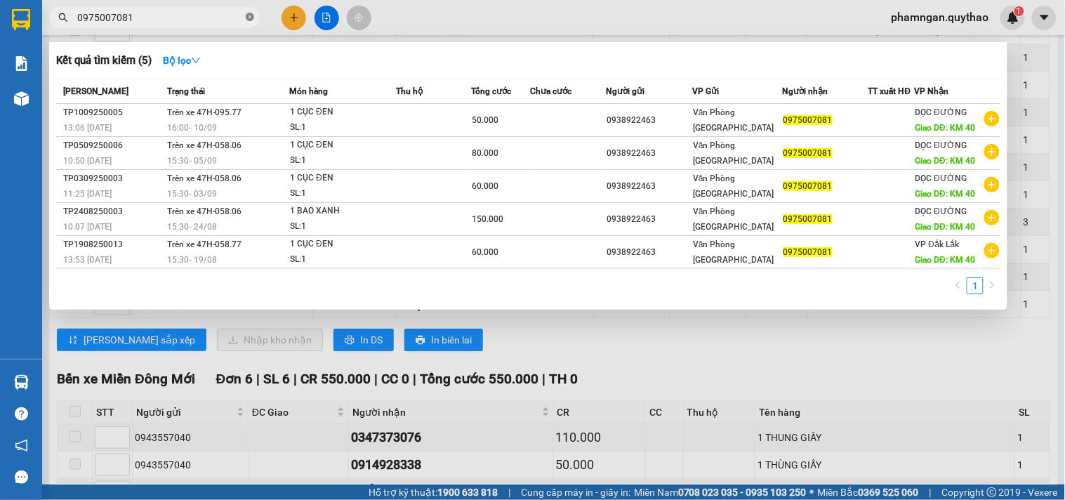
click at [251, 13] on icon "close-circle" at bounding box center [250, 17] width 8 height 8
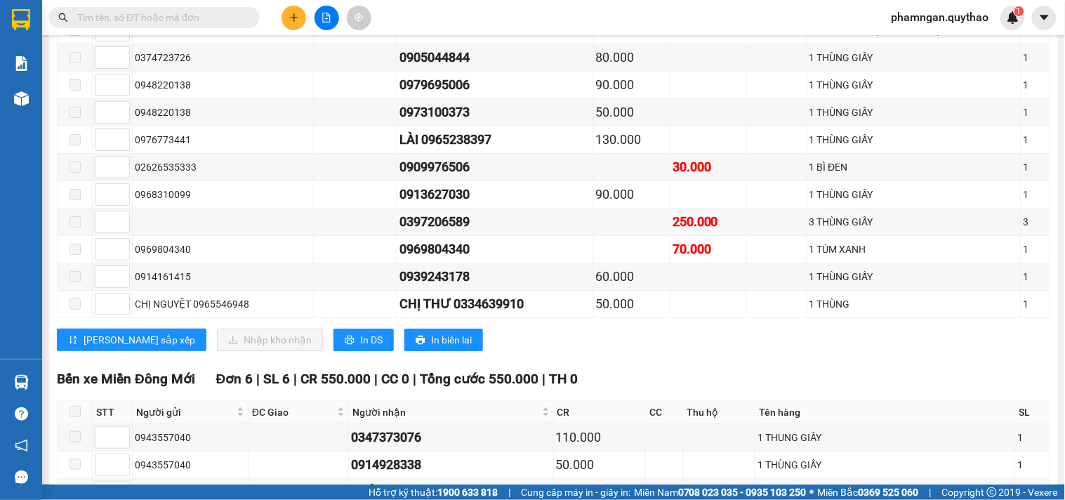
click at [220, 13] on input "text" at bounding box center [160, 17] width 166 height 15
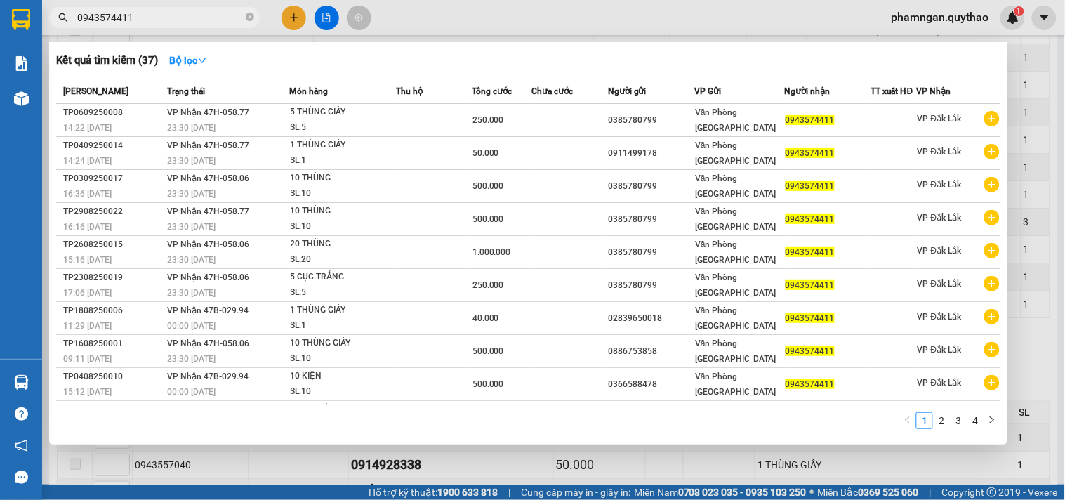
type input "0943574411"
click at [757, 31] on div at bounding box center [532, 250] width 1065 height 500
